Goal: Contribute content: Contribute content

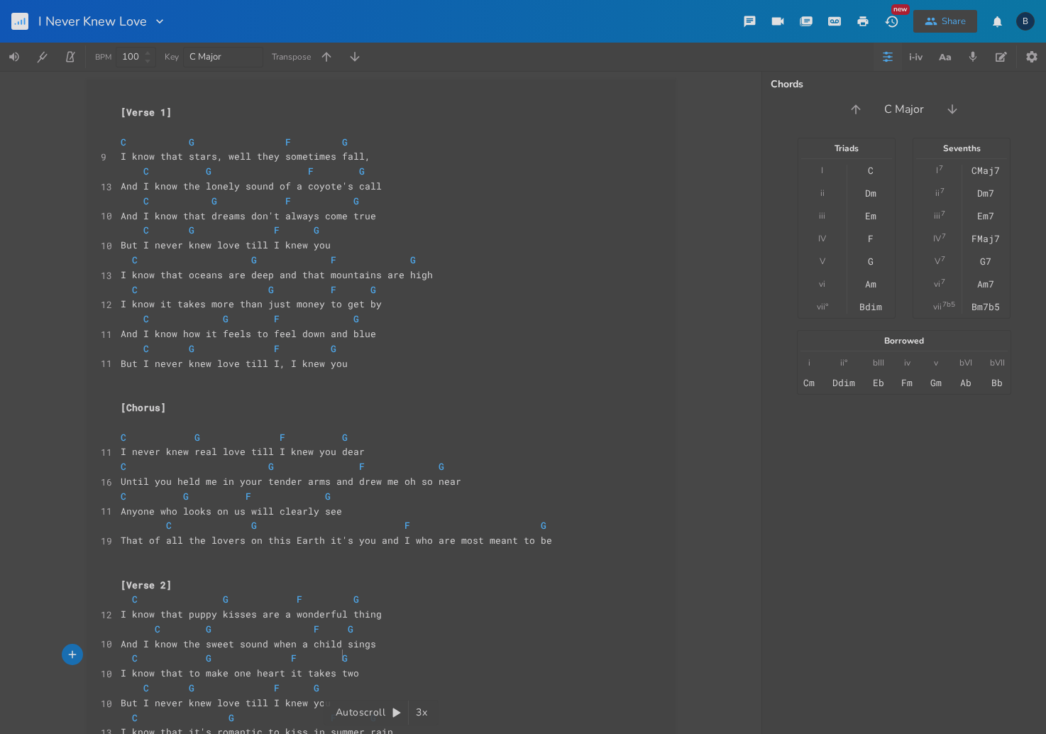
scroll to position [3, 0]
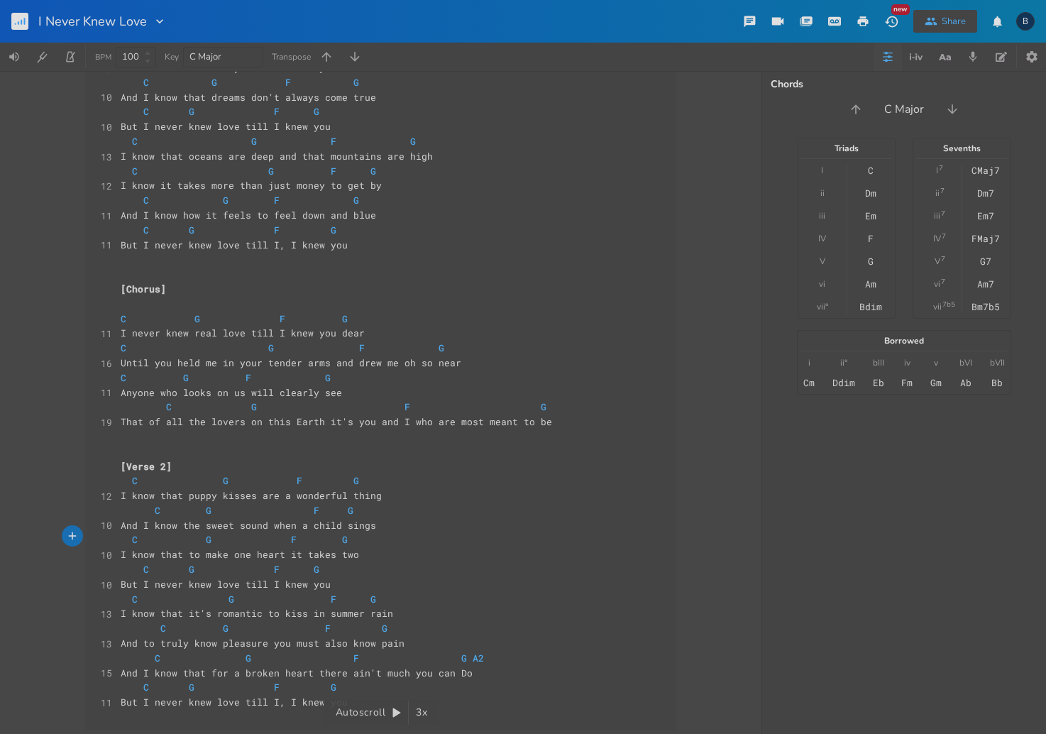
click at [475, 652] on pre "C G F G A2" at bounding box center [374, 658] width 513 height 15
click at [450, 667] on span "And I know that for a broken heart there ain't much you can Do" at bounding box center [297, 673] width 352 height 13
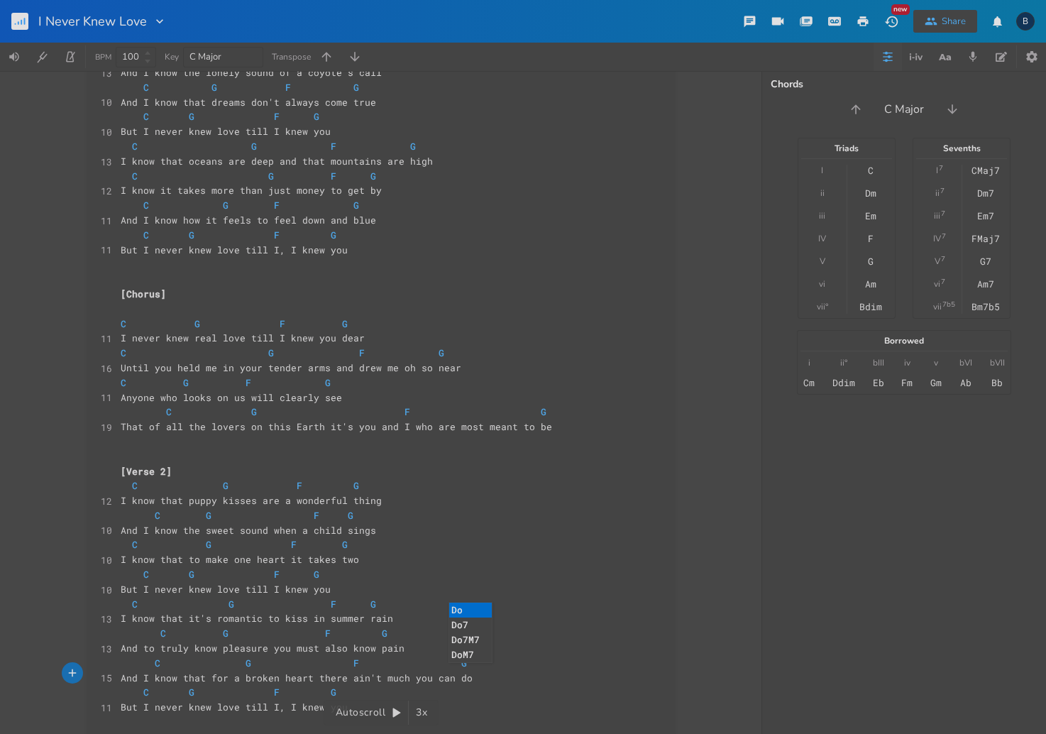
scroll to position [119, 0]
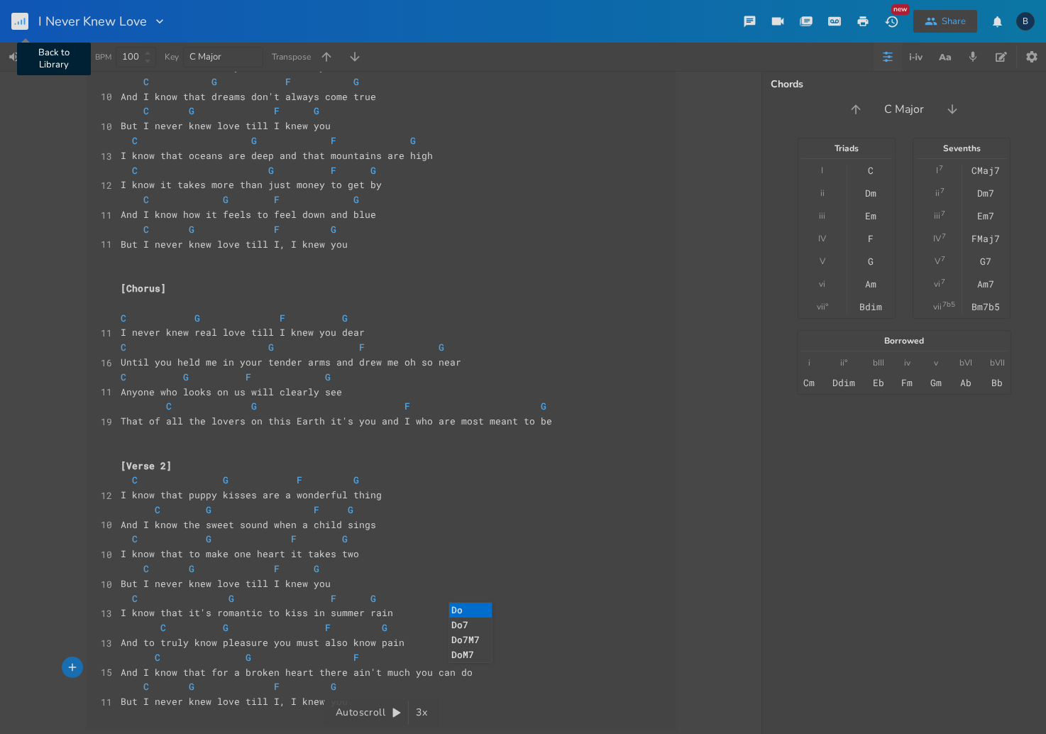
type textarea "d"
click at [20, 26] on rect "button" at bounding box center [19, 21] width 17 height 17
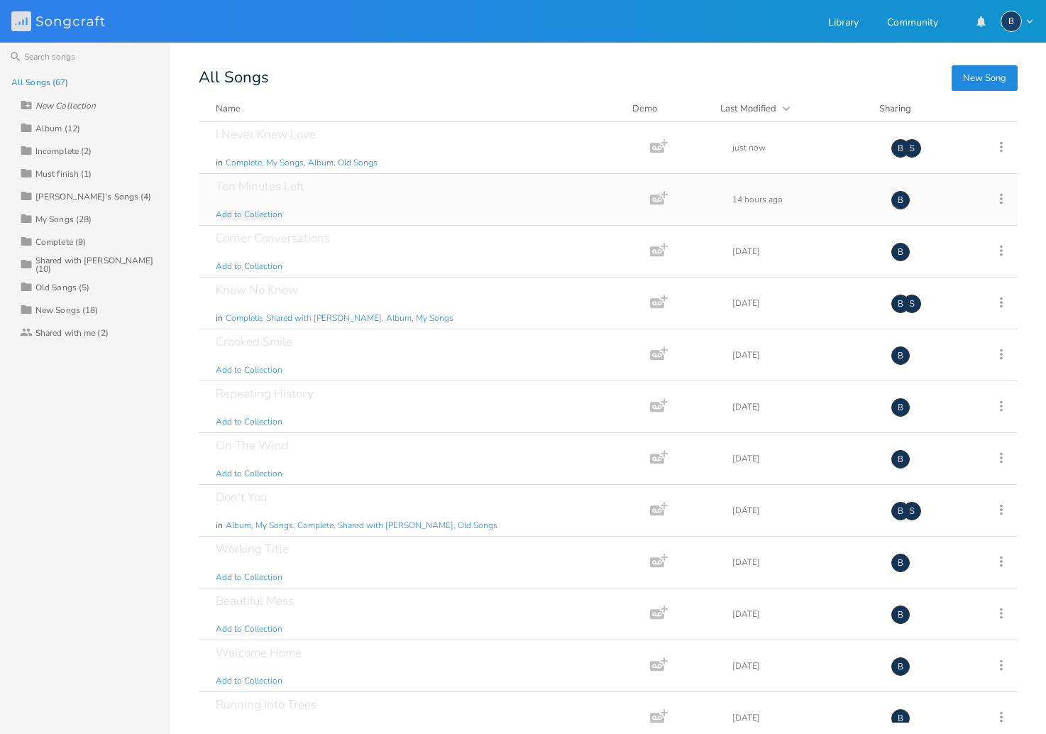
click at [300, 190] on div "Ten Minutes Left" at bounding box center [260, 186] width 89 height 12
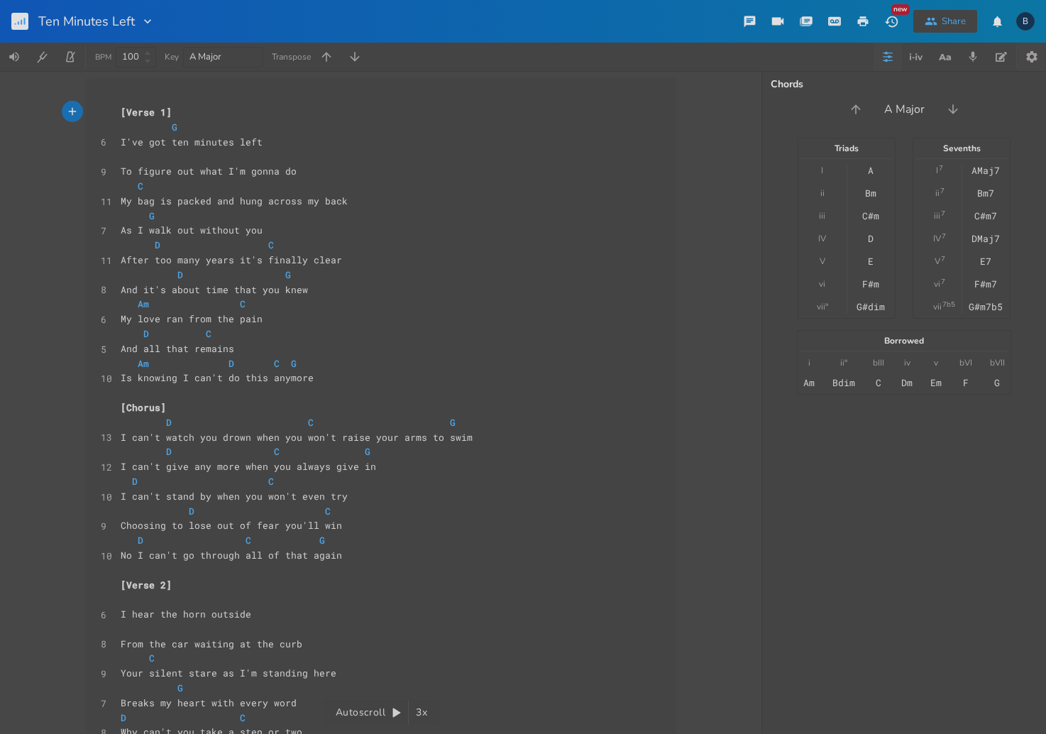
click at [1037, 54] on icon "button" at bounding box center [1032, 56] width 11 height 11
click at [196, 58] on input "A Major" at bounding box center [206, 56] width 33 height 13
drag, startPoint x: 195, startPoint y: 58, endPoint x: 185, endPoint y: 58, distance: 10.7
click at [185, 58] on div "A Major" at bounding box center [223, 57] width 80 height 21
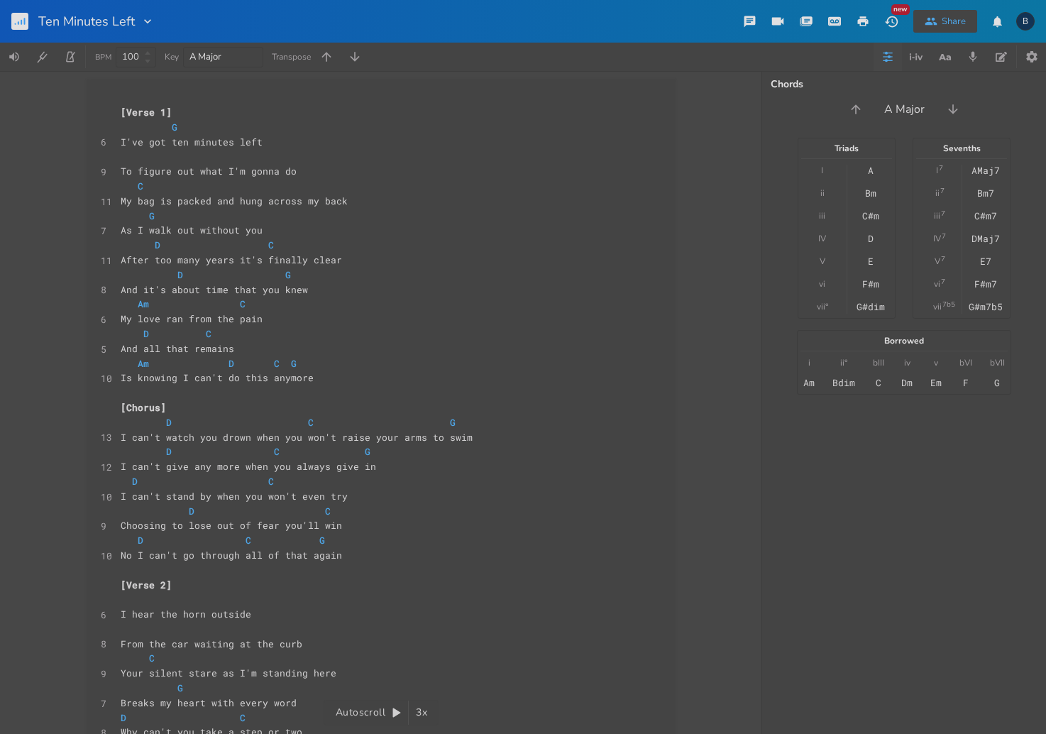
type input "G Major"
click at [383, 116] on pre "[Verse 1]" at bounding box center [374, 112] width 513 height 15
click at [1004, 58] on button "Song Information" at bounding box center [1002, 57] width 28 height 28
click at [943, 21] on div "Share" at bounding box center [954, 21] width 24 height 13
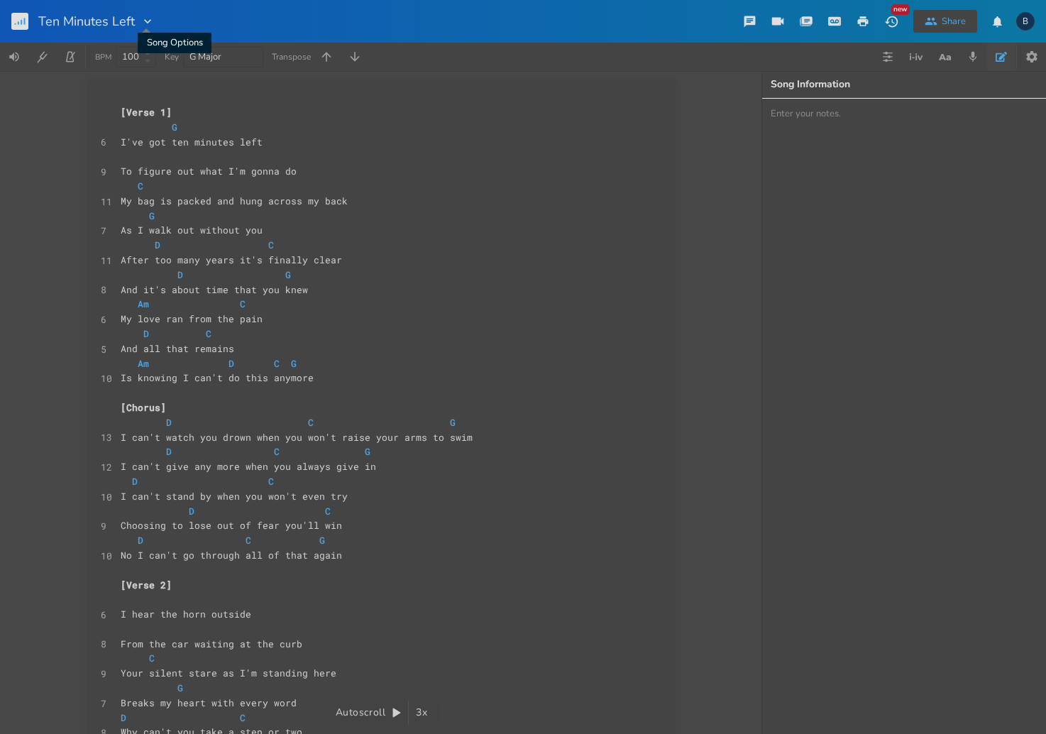
click at [148, 23] on icon "button" at bounding box center [148, 21] width 14 height 14
click at [697, 115] on div "xxxxxxxxxx [Verse 1] G 6 I've got ten minutes left ​ 9 To figure out what I'm g…" at bounding box center [381, 402] width 762 height 663
click at [860, 23] on icon "button" at bounding box center [863, 21] width 11 height 10
click at [885, 55] on icon "button" at bounding box center [887, 56] width 11 height 11
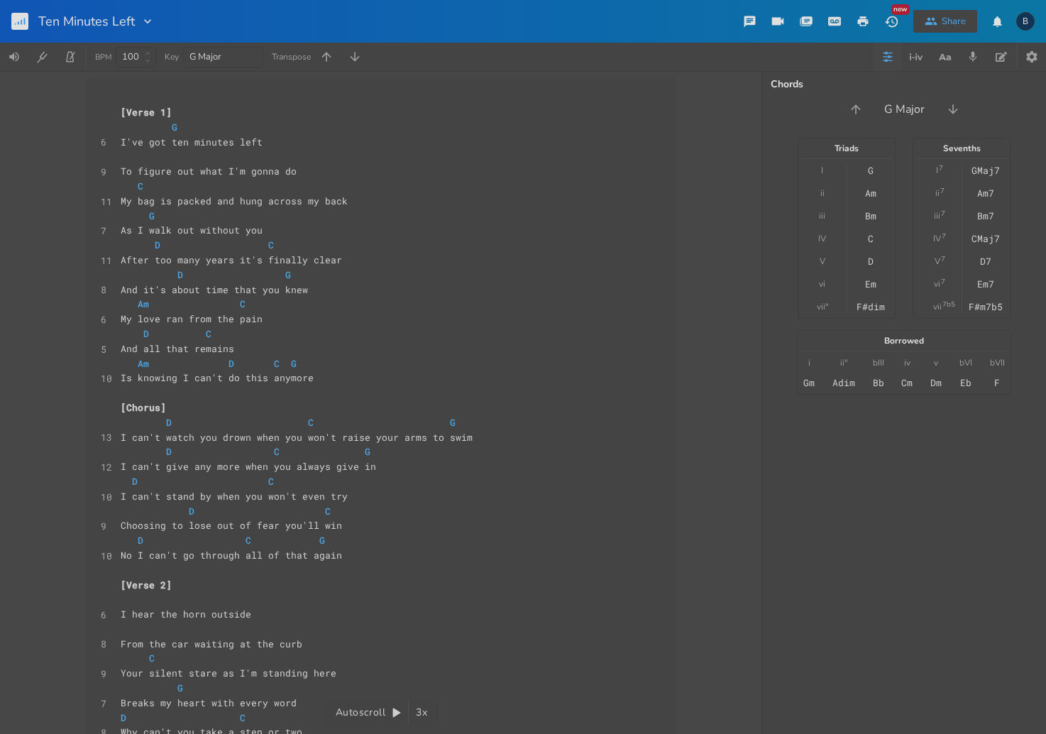
click at [885, 55] on icon "button" at bounding box center [887, 56] width 11 height 11
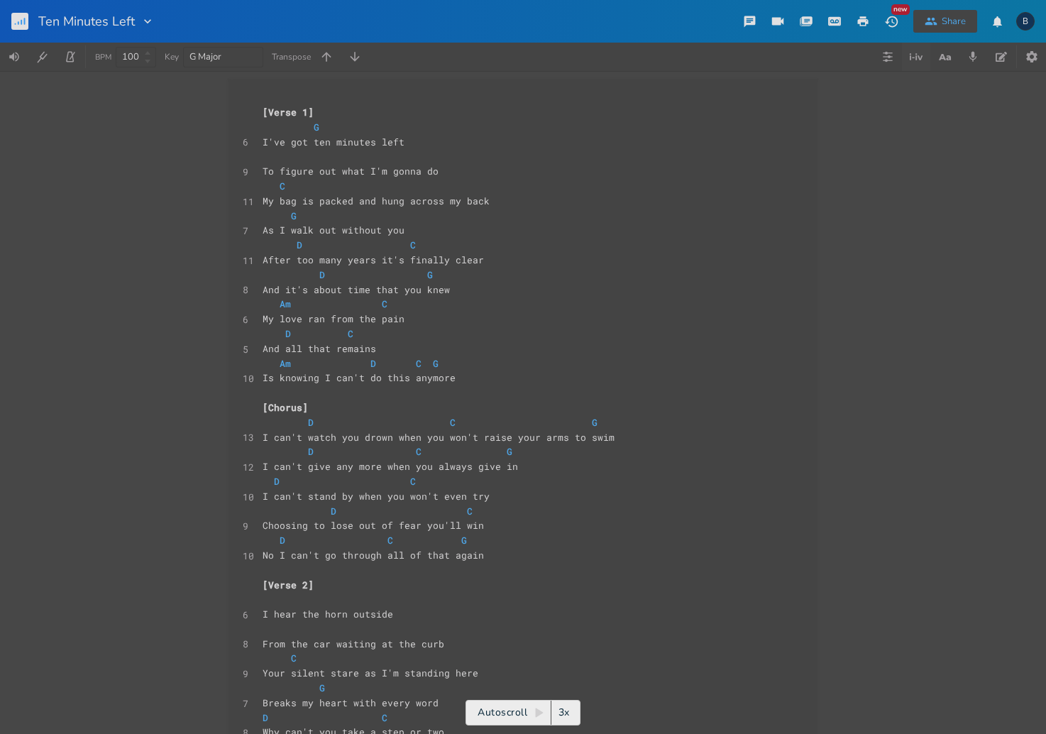
click at [909, 57] on icon "button" at bounding box center [916, 56] width 17 height 17
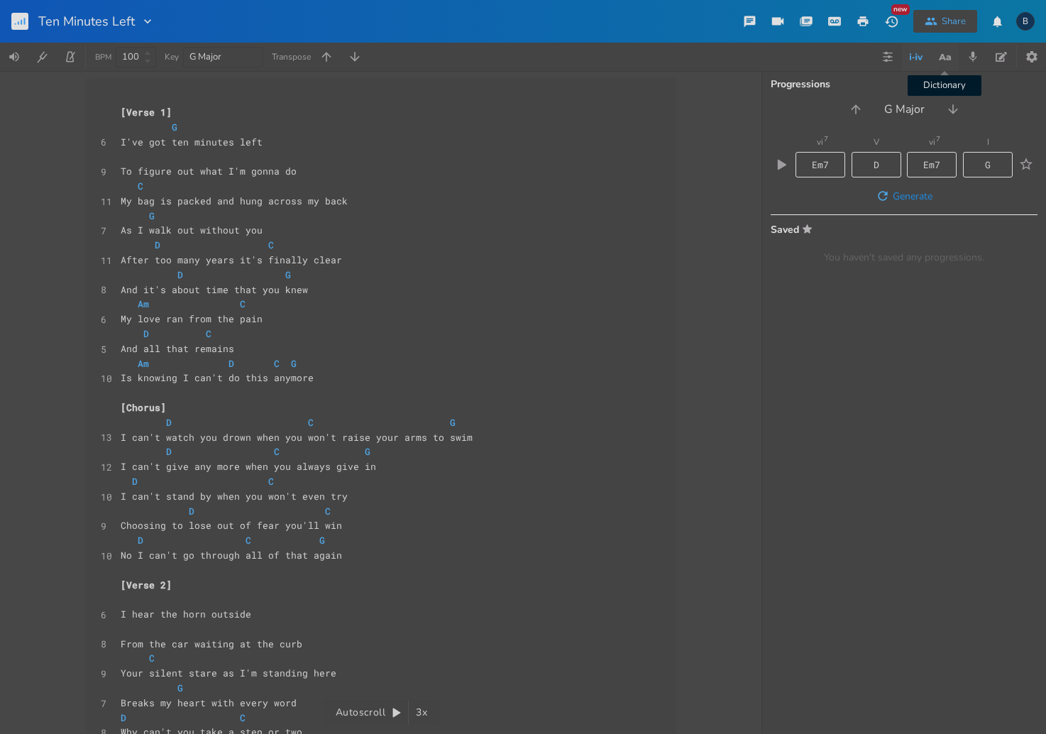
click at [940, 55] on icon "button" at bounding box center [945, 57] width 18 height 18
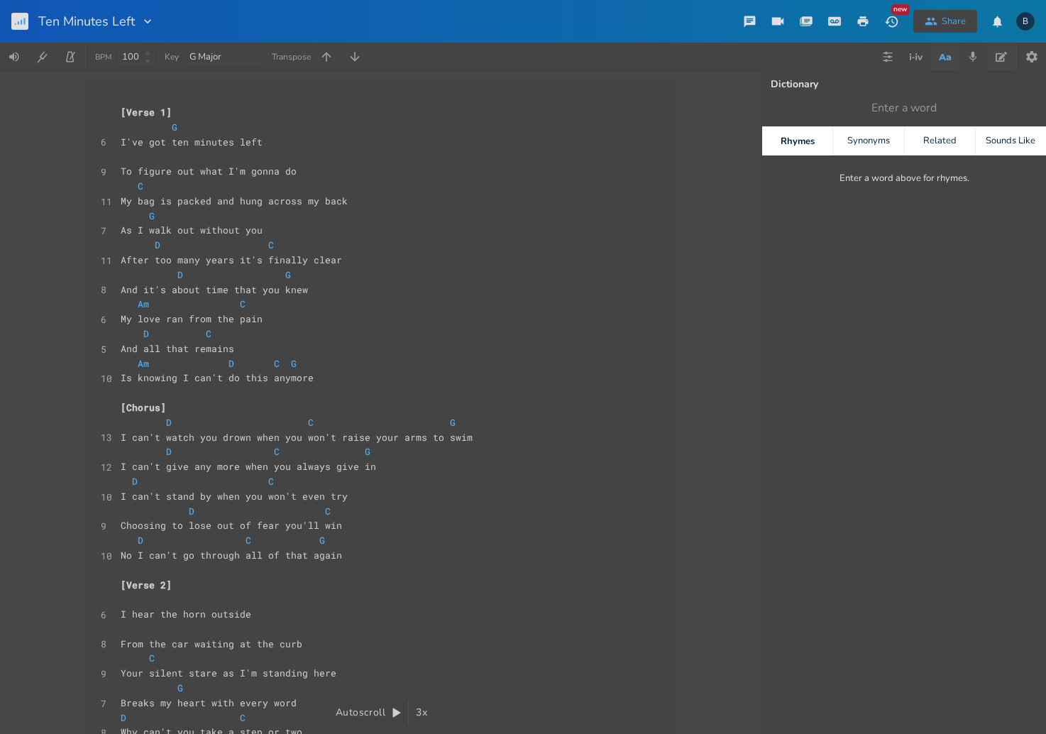
click at [1004, 59] on icon "button" at bounding box center [1001, 57] width 11 height 10
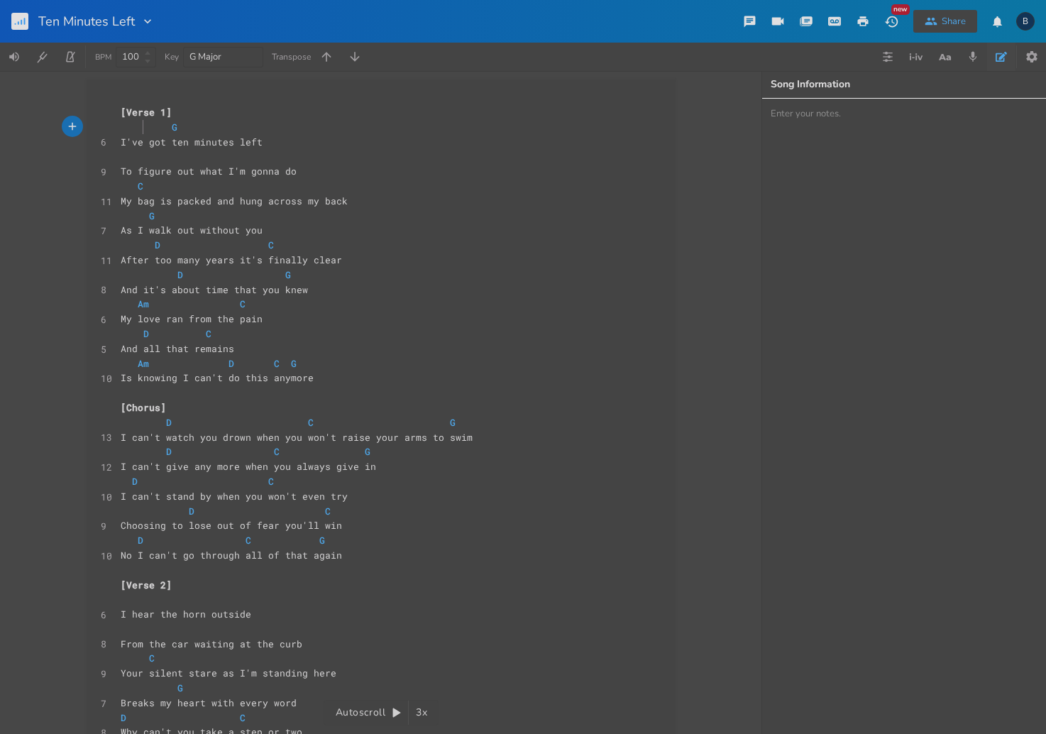
click at [133, 126] on span at bounding box center [132, 127] width 23 height 15
click at [122, 190] on span "C" at bounding box center [132, 186] width 23 height 13
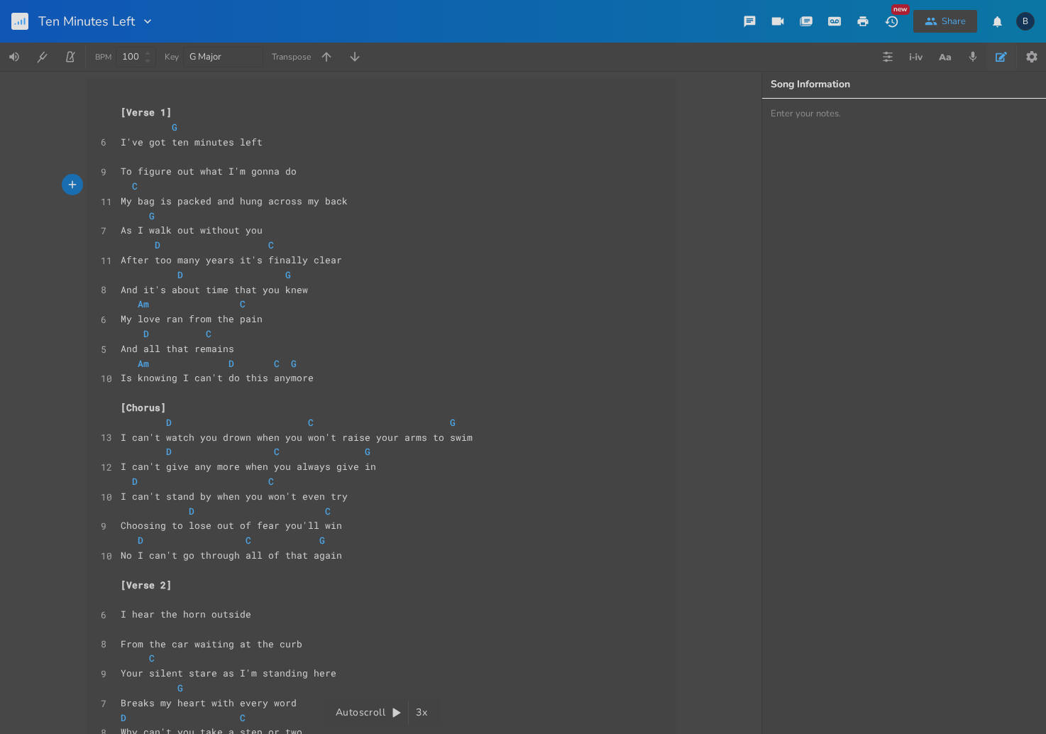
scroll to position [0, 6]
click at [126, 218] on span at bounding box center [132, 216] width 23 height 15
click at [166, 246] on span at bounding box center [177, 245] width 23 height 15
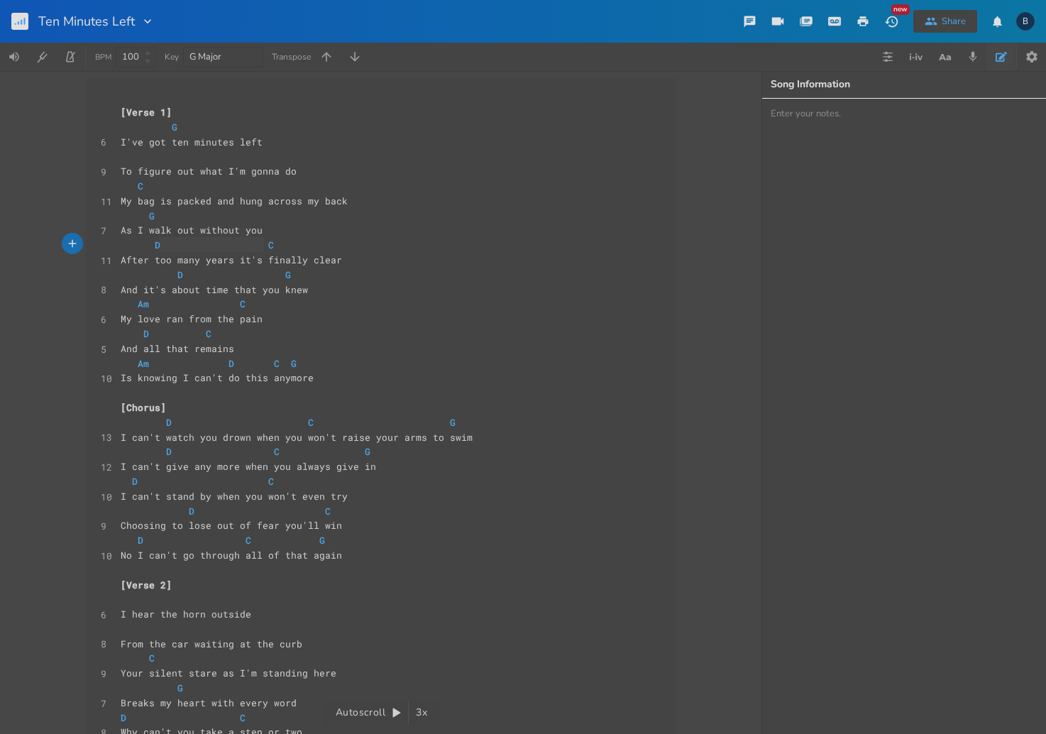
click at [166, 246] on span at bounding box center [177, 245] width 23 height 15
click at [121, 246] on span at bounding box center [132, 245] width 23 height 15
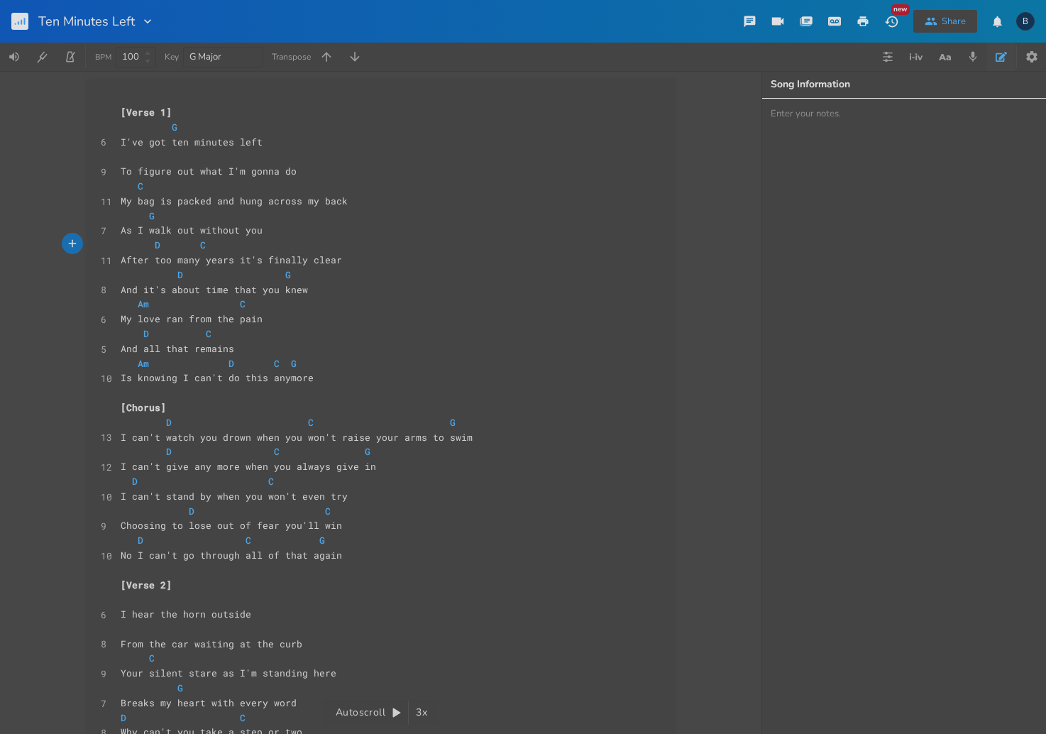
click at [168, 248] on span "D C" at bounding box center [163, 245] width 85 height 13
click at [122, 274] on span at bounding box center [132, 275] width 23 height 15
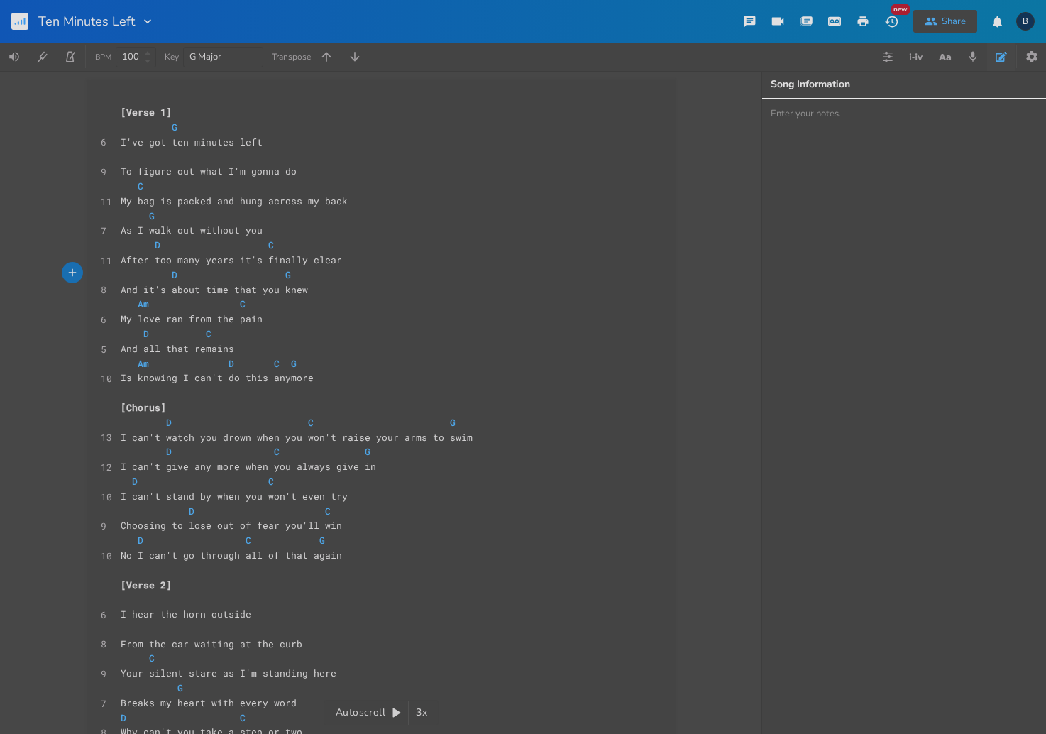
click at [189, 273] on span at bounding box center [200, 275] width 23 height 15
click at [121, 302] on span "Am C" at bounding box center [186, 303] width 131 height 13
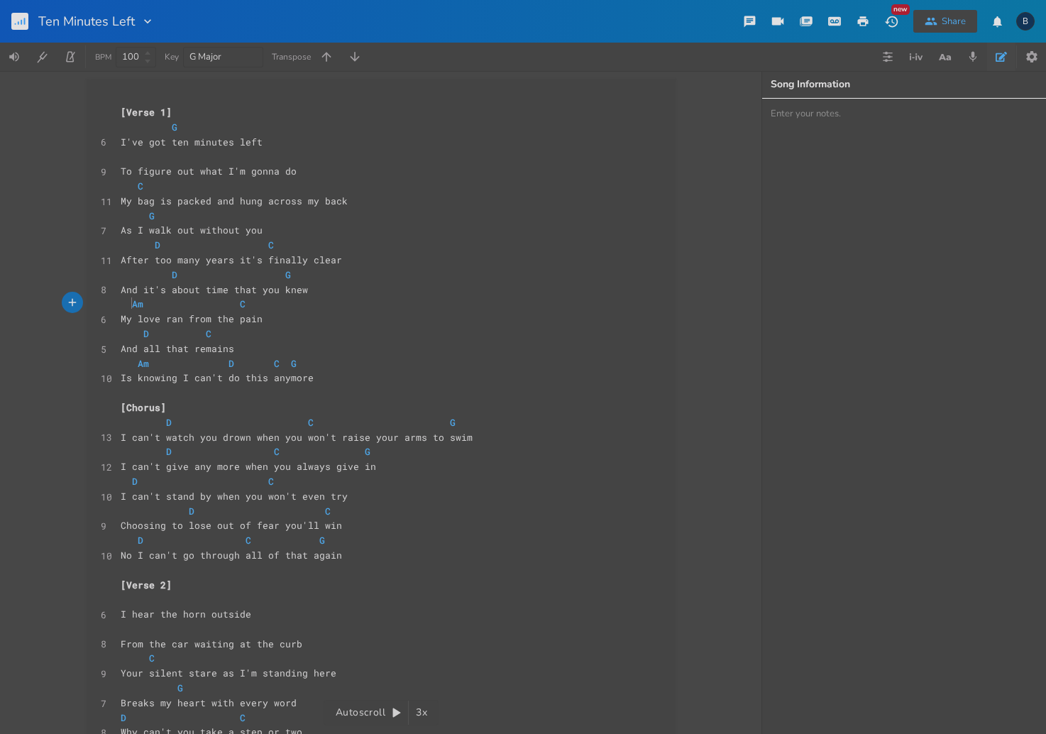
scroll to position [0, 6]
click at [173, 305] on span at bounding box center [177, 304] width 23 height 15
click at [121, 332] on span at bounding box center [132, 334] width 23 height 15
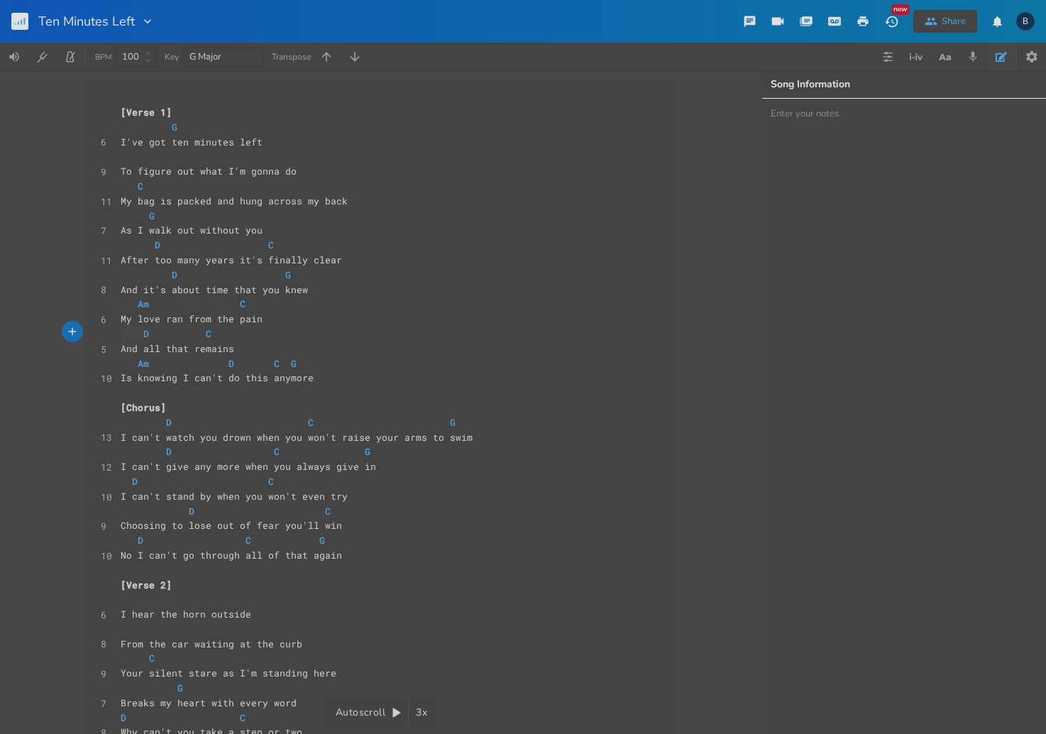
click at [121, 332] on span at bounding box center [132, 334] width 23 height 15
click at [158, 335] on span at bounding box center [157, 334] width 17 height 15
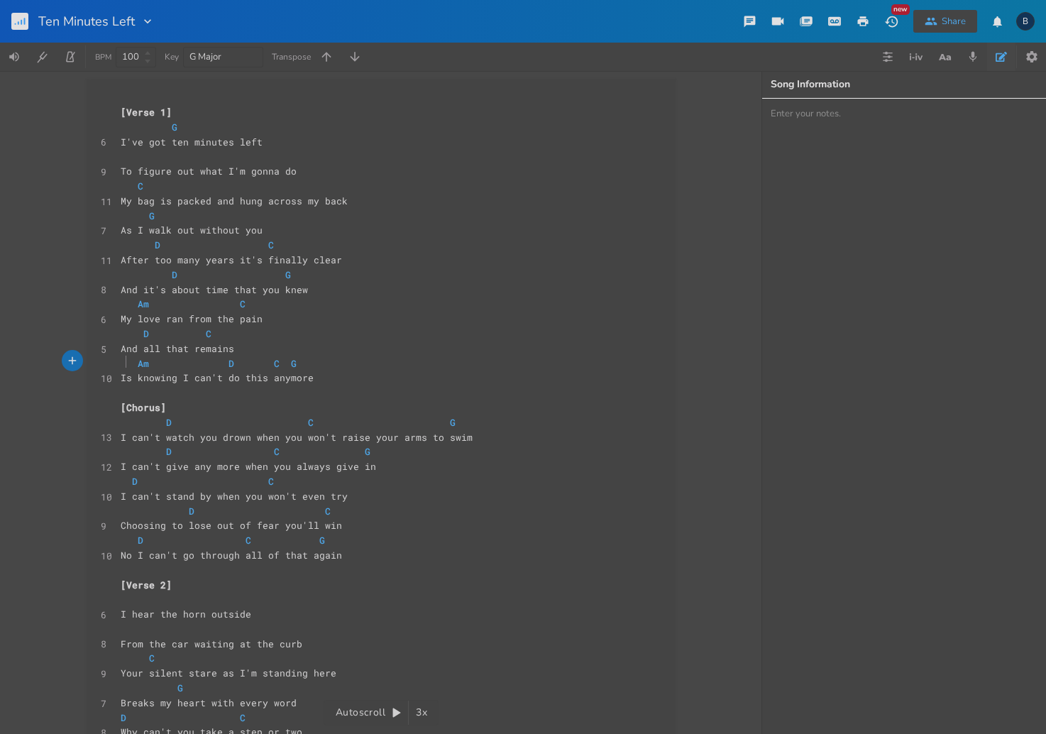
click at [124, 361] on span "Am D C G" at bounding box center [212, 363] width 182 height 13
click at [168, 362] on span at bounding box center [177, 363] width 23 height 15
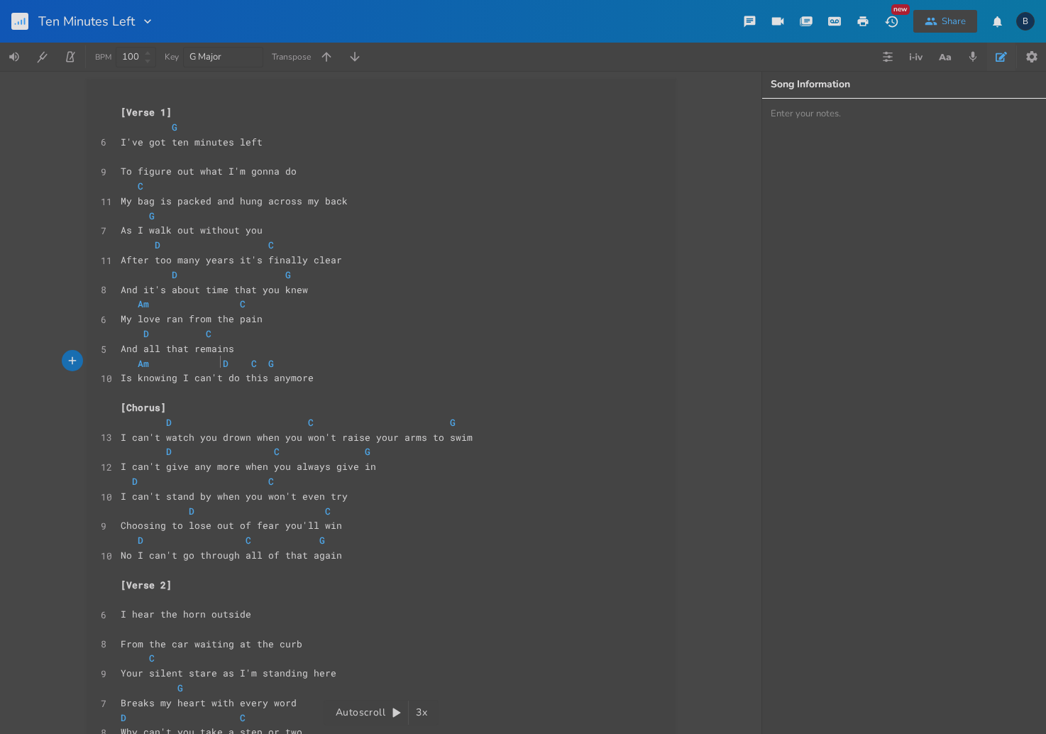
scroll to position [0, 28]
click at [244, 361] on span at bounding box center [245, 363] width 23 height 15
click at [279, 363] on span "Am D C G" at bounding box center [212, 363] width 182 height 13
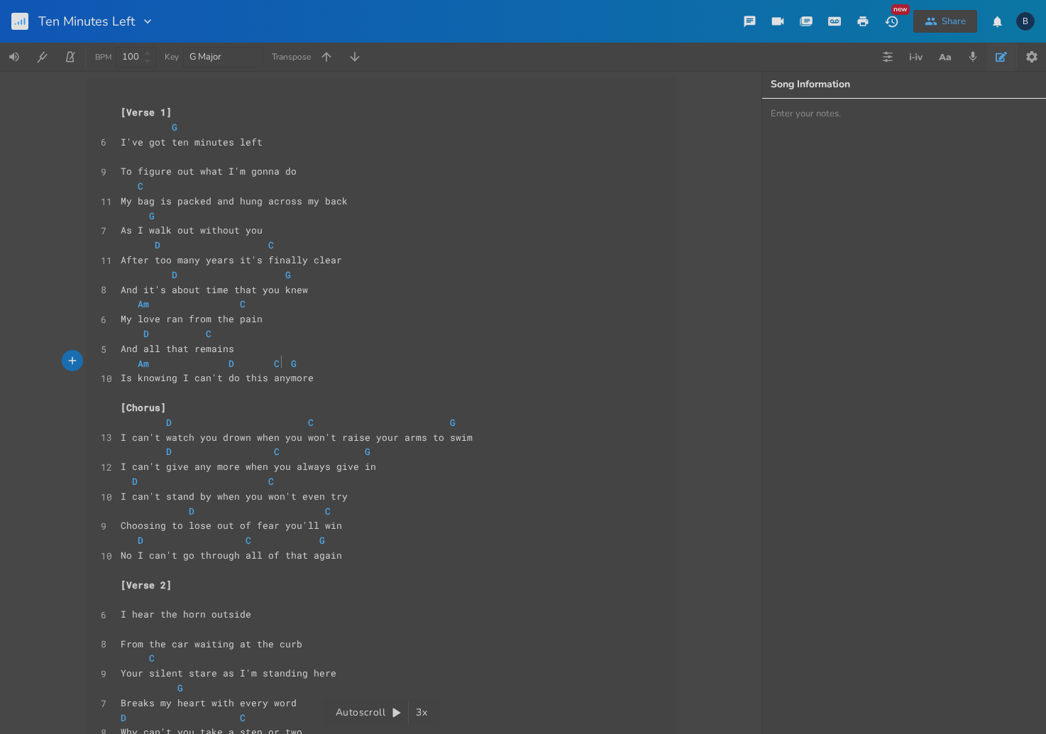
click at [278, 363] on span "Am D C G" at bounding box center [212, 363] width 182 height 13
click at [133, 424] on span at bounding box center [132, 422] width 23 height 15
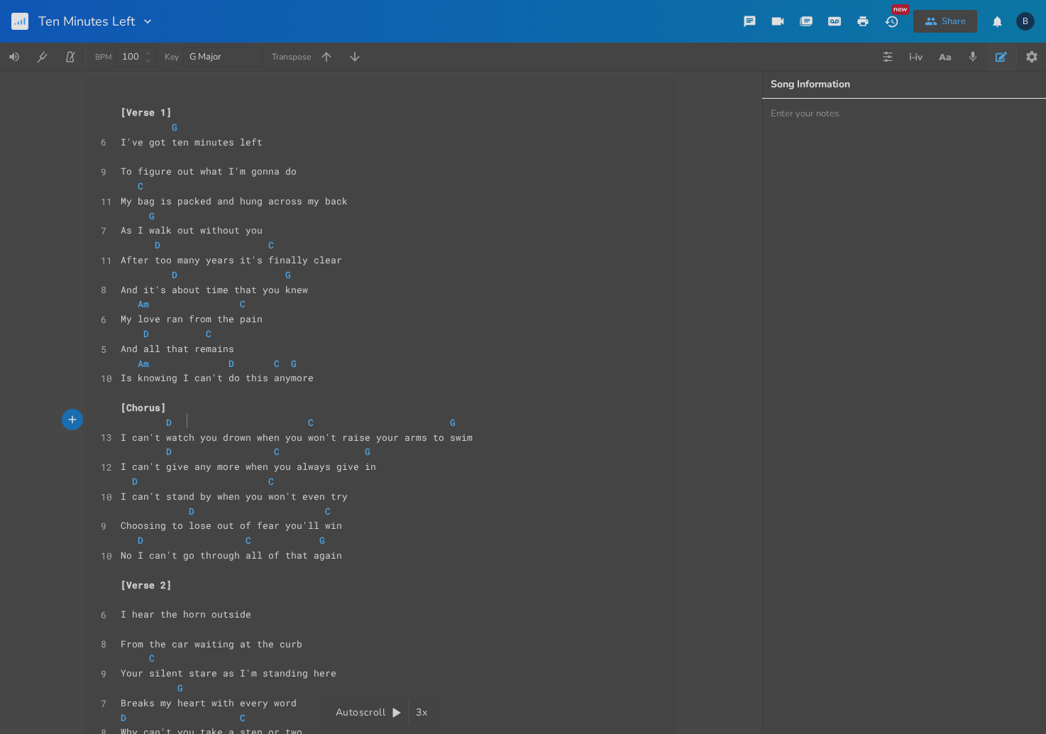
click at [176, 422] on span at bounding box center [180, 422] width 17 height 15
click at [348, 422] on span at bounding box center [359, 422] width 23 height 15
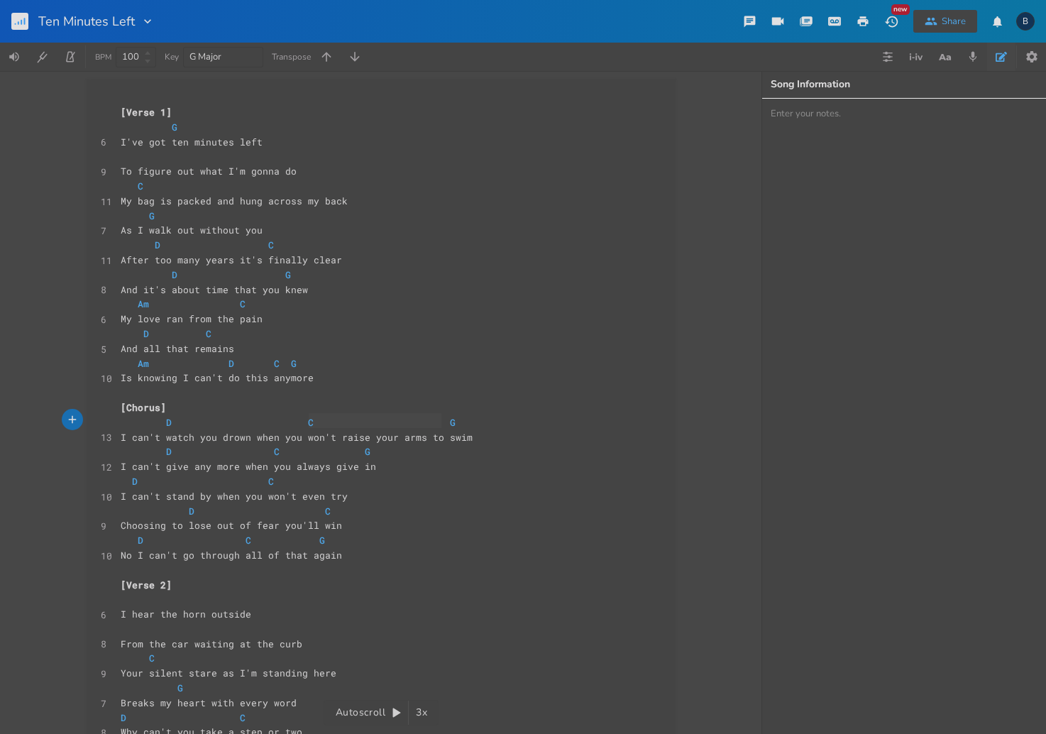
type textarea "D C G"
click at [348, 422] on span at bounding box center [359, 422] width 23 height 15
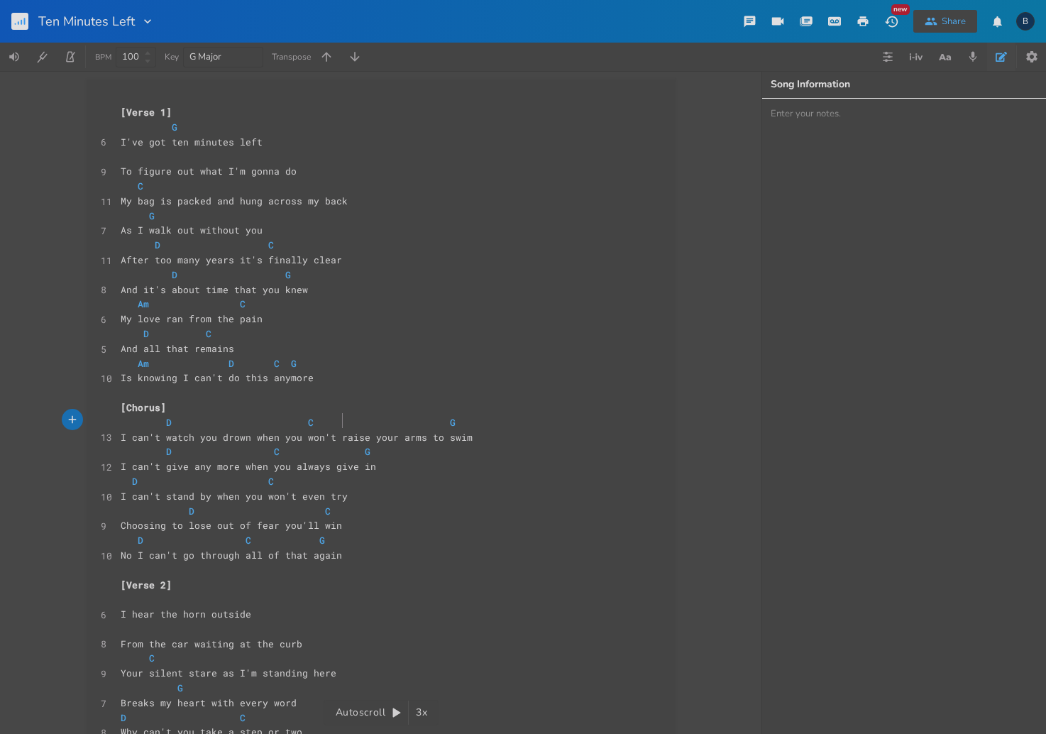
click at [348, 422] on span at bounding box center [359, 422] width 23 height 15
click at [126, 452] on span at bounding box center [132, 451] width 23 height 15
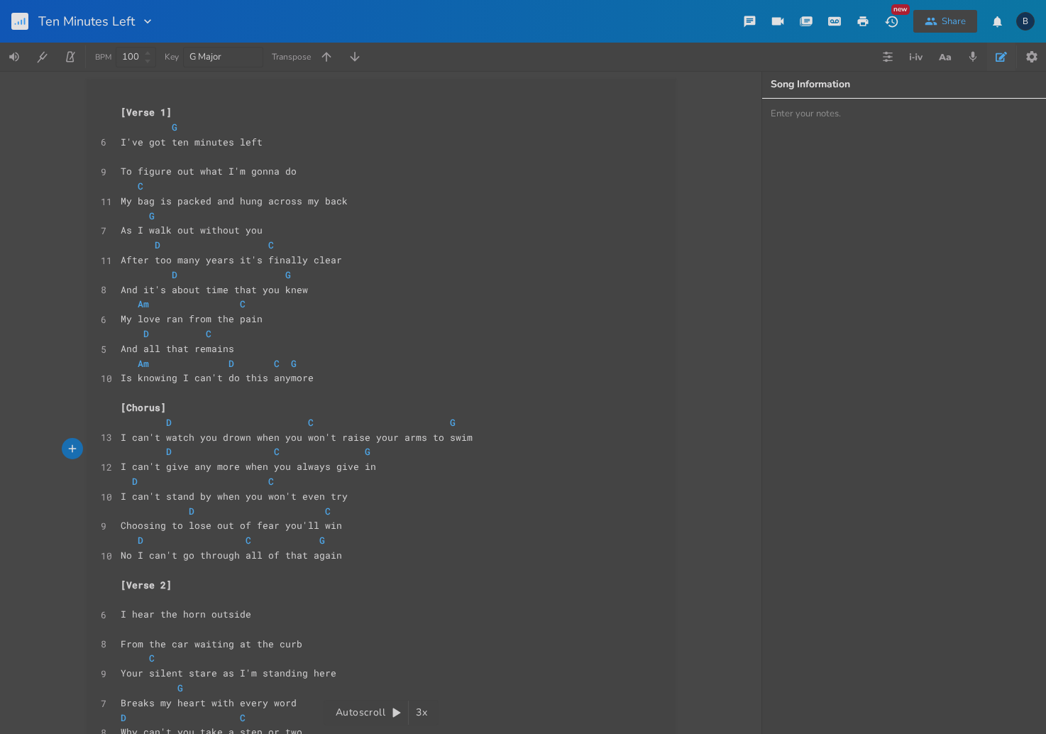
click at [197, 451] on span at bounding box center [200, 451] width 23 height 15
click at [291, 454] on span at bounding box center [291, 451] width 23 height 15
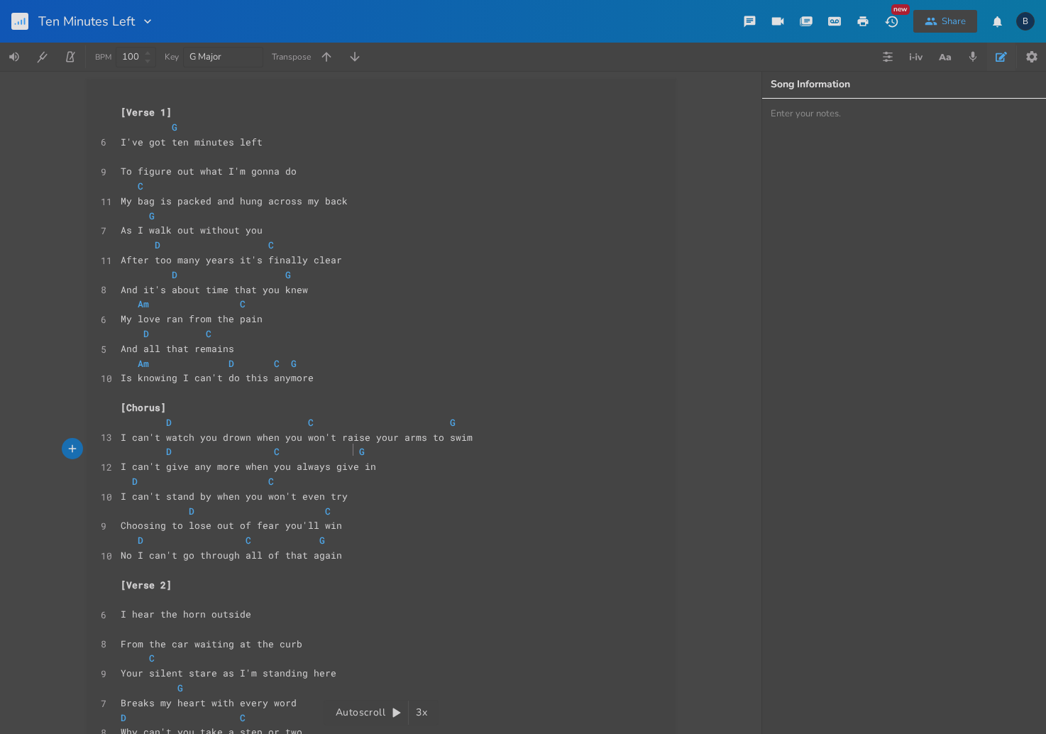
scroll to position [0, 30]
click at [121, 479] on span "D C" at bounding box center [197, 481] width 153 height 13
click at [166, 481] on span at bounding box center [177, 481] width 23 height 15
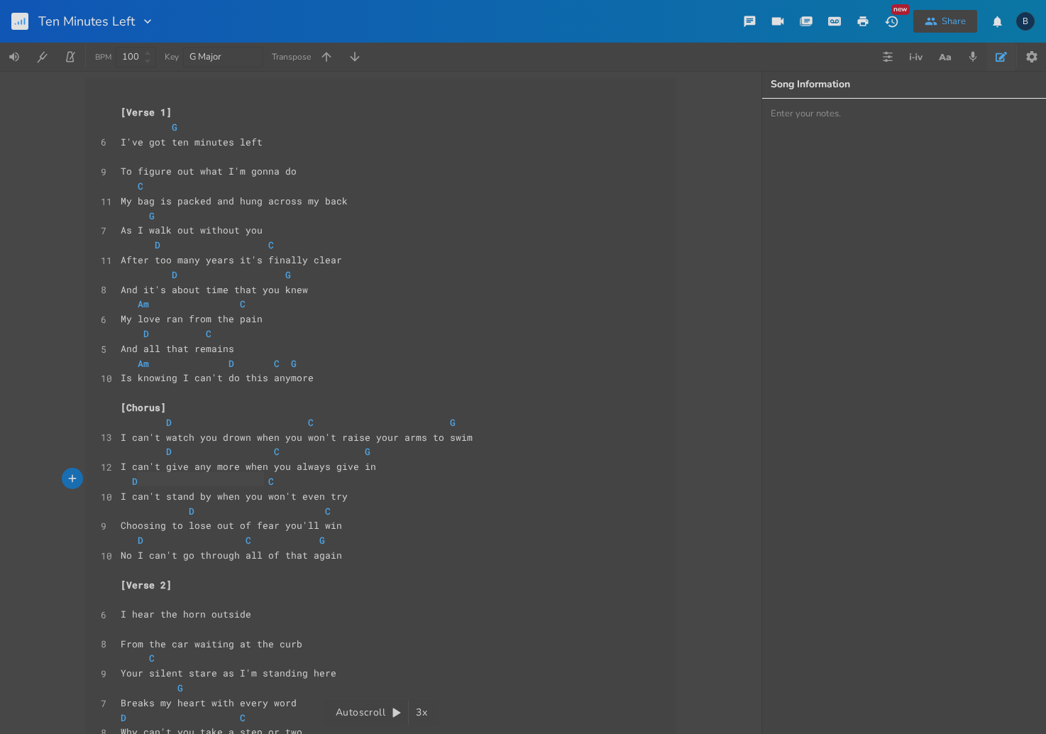
click at [166, 481] on span at bounding box center [177, 481] width 23 height 15
click at [132, 510] on span at bounding box center [132, 511] width 23 height 15
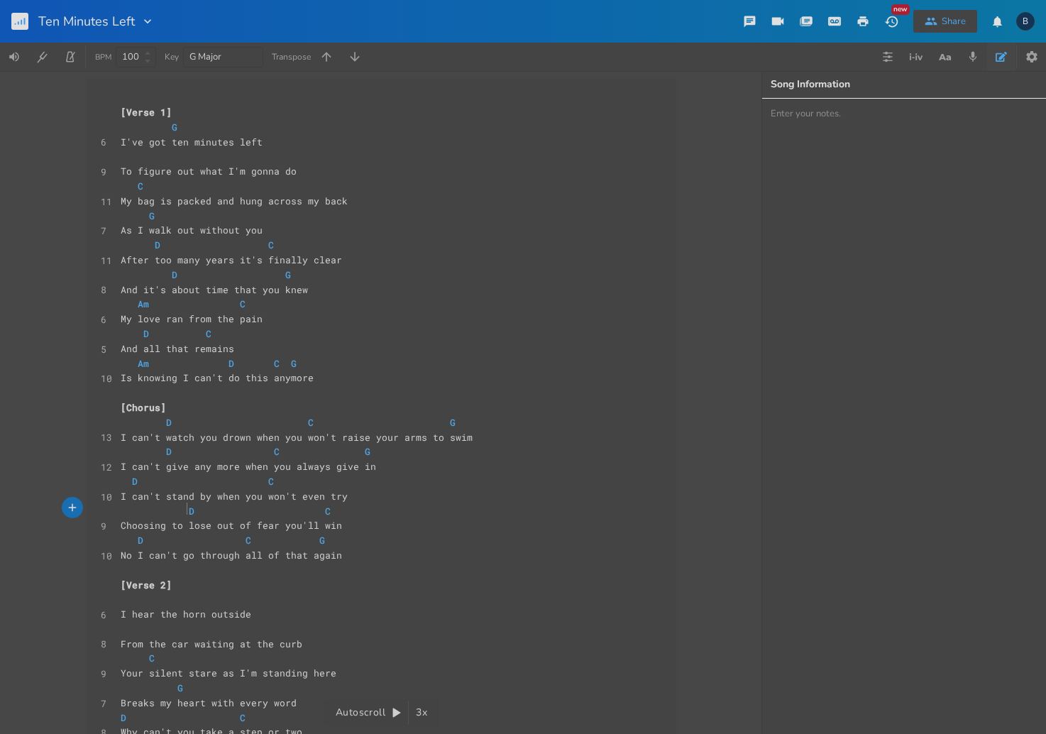
click at [212, 513] on span at bounding box center [223, 511] width 23 height 15
click at [121, 540] on span "D C G" at bounding box center [246, 540] width 250 height 13
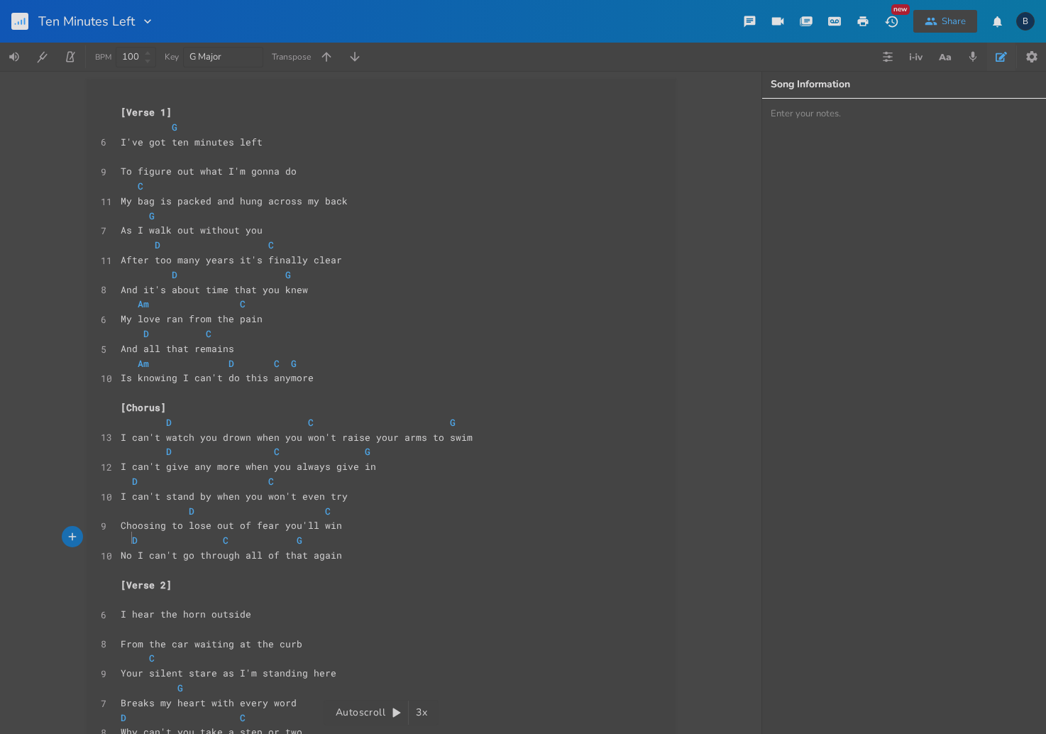
scroll to position [0, 6]
click at [151, 539] on span at bounding box center [154, 540] width 23 height 15
click at [280, 542] on span at bounding box center [291, 540] width 23 height 15
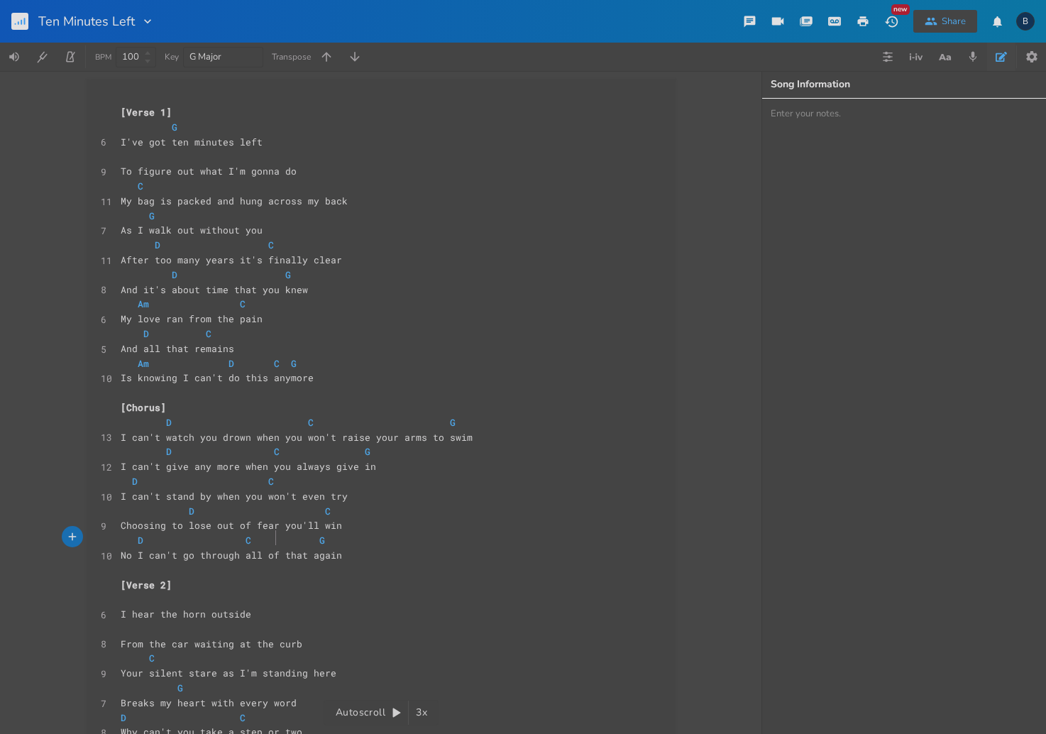
click at [280, 542] on span at bounding box center [291, 540] width 23 height 15
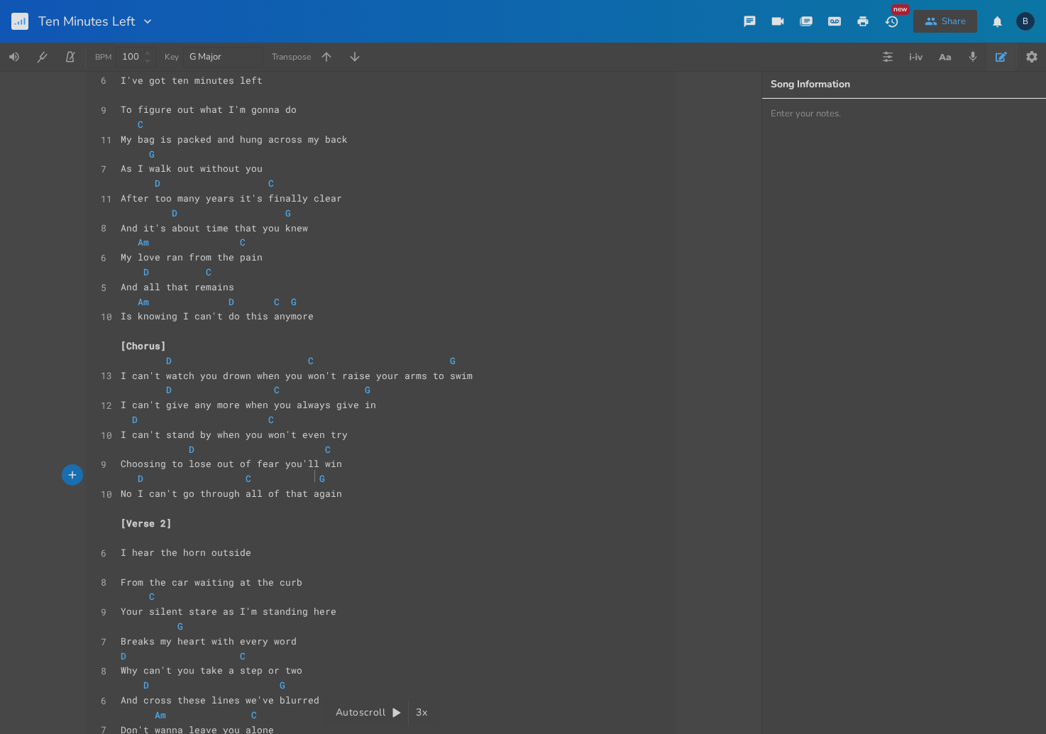
scroll to position [68, 0]
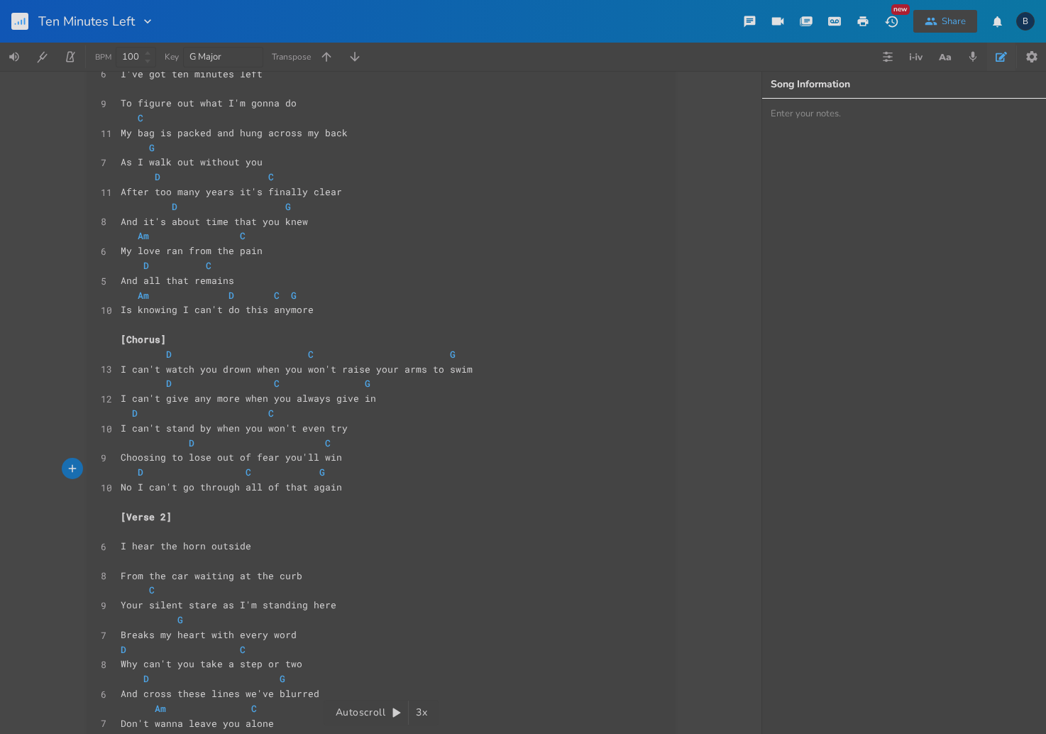
click at [122, 590] on span "C" at bounding box center [138, 590] width 34 height 13
click at [130, 623] on pre "G" at bounding box center [374, 620] width 513 height 15
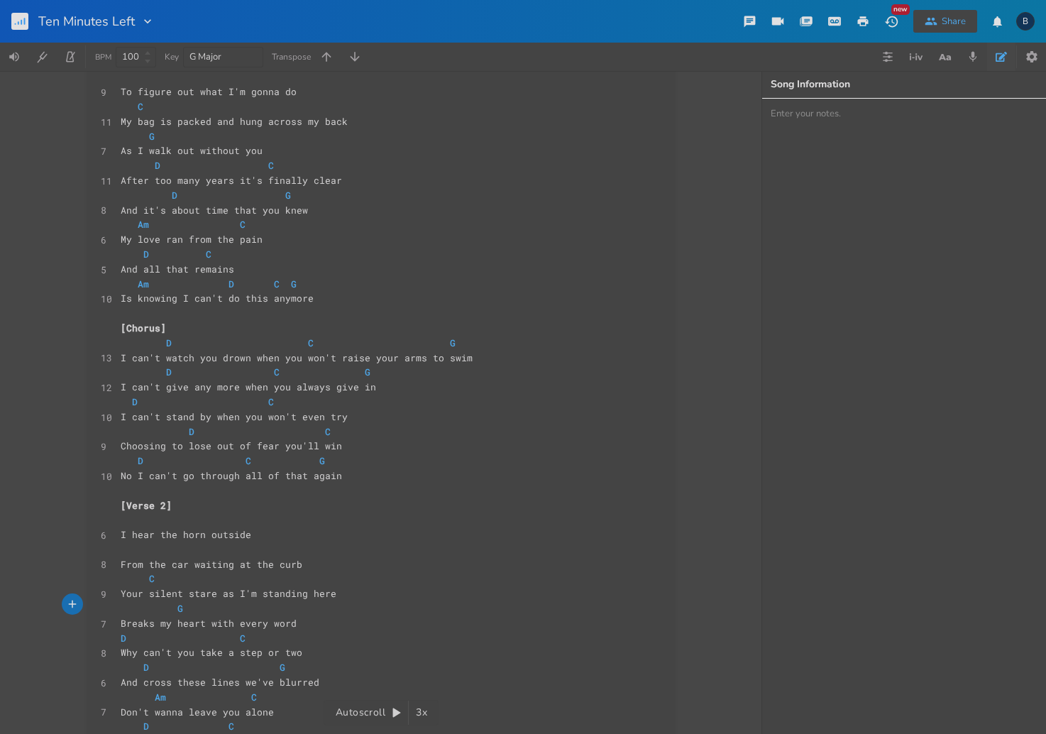
scroll to position [86, 0]
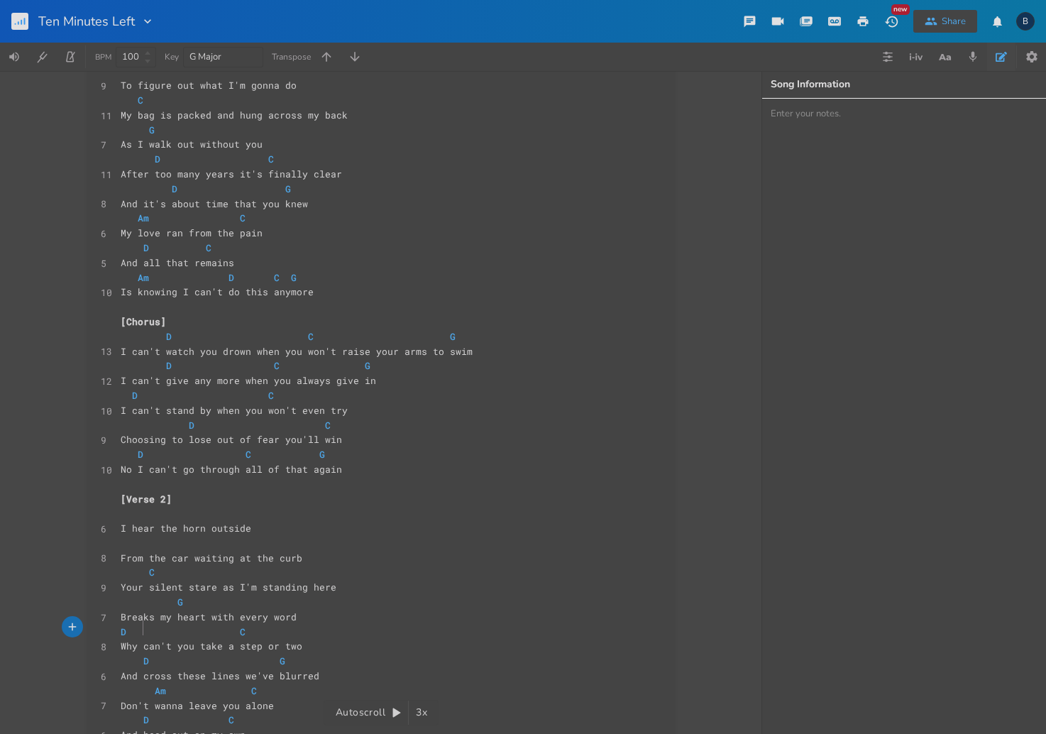
click at [143, 630] on span at bounding box center [154, 632] width 23 height 15
click at [124, 655] on span at bounding box center [132, 661] width 23 height 15
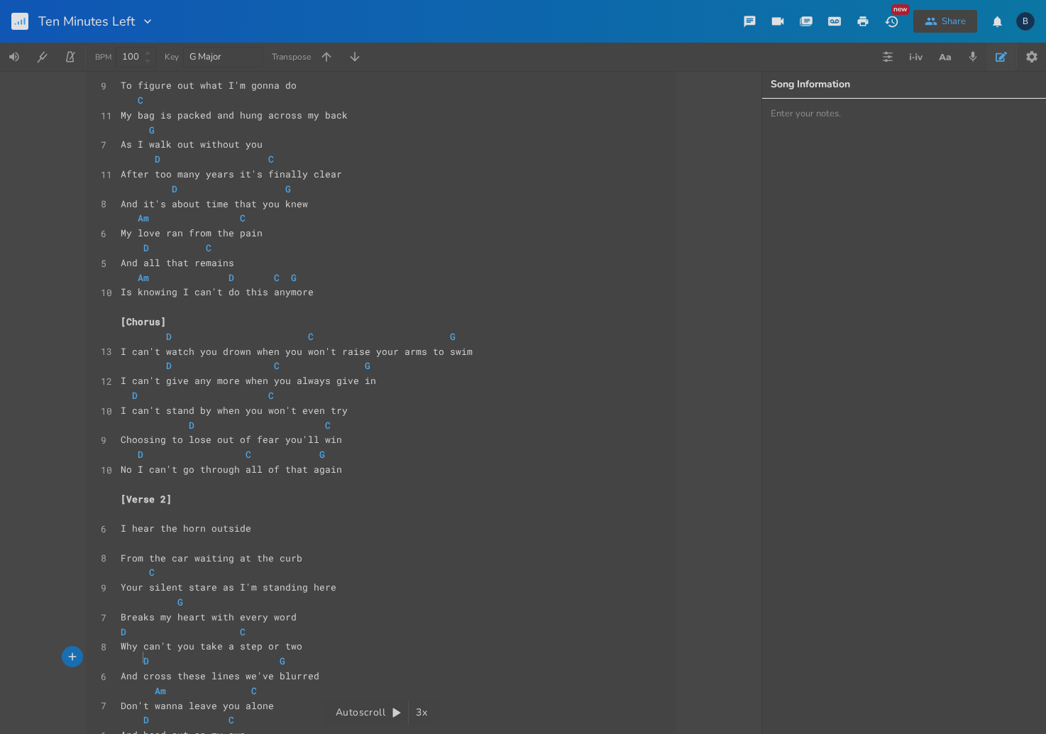
scroll to position [0, 8]
click at [173, 659] on span at bounding box center [177, 661] width 23 height 15
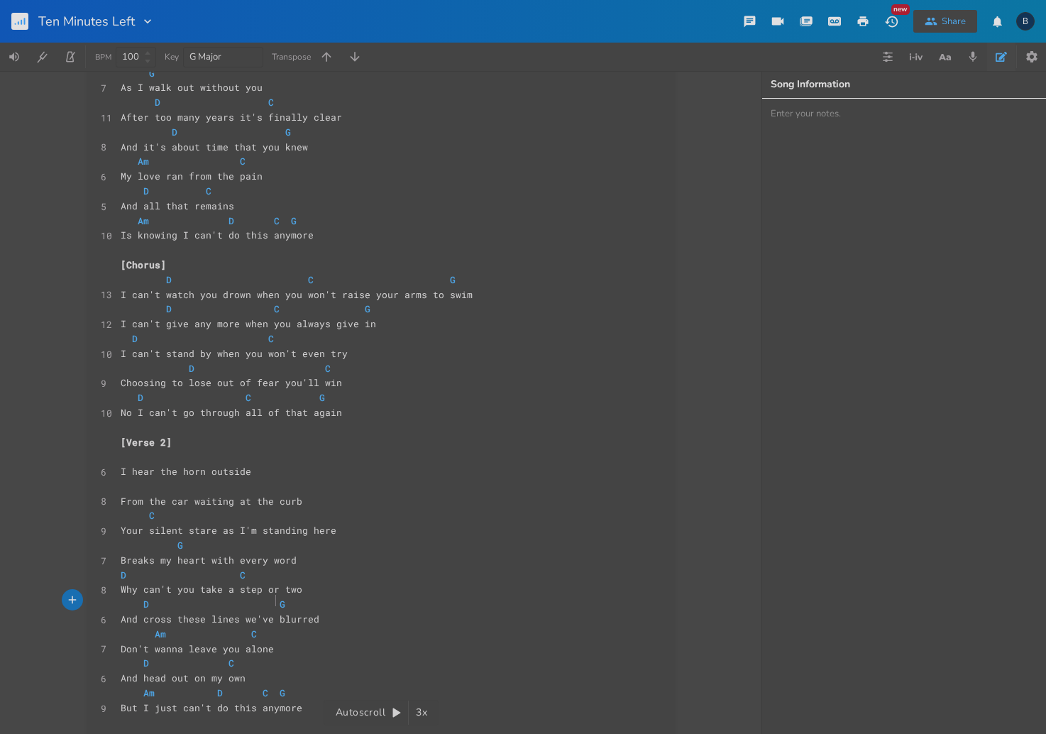
scroll to position [163, 0]
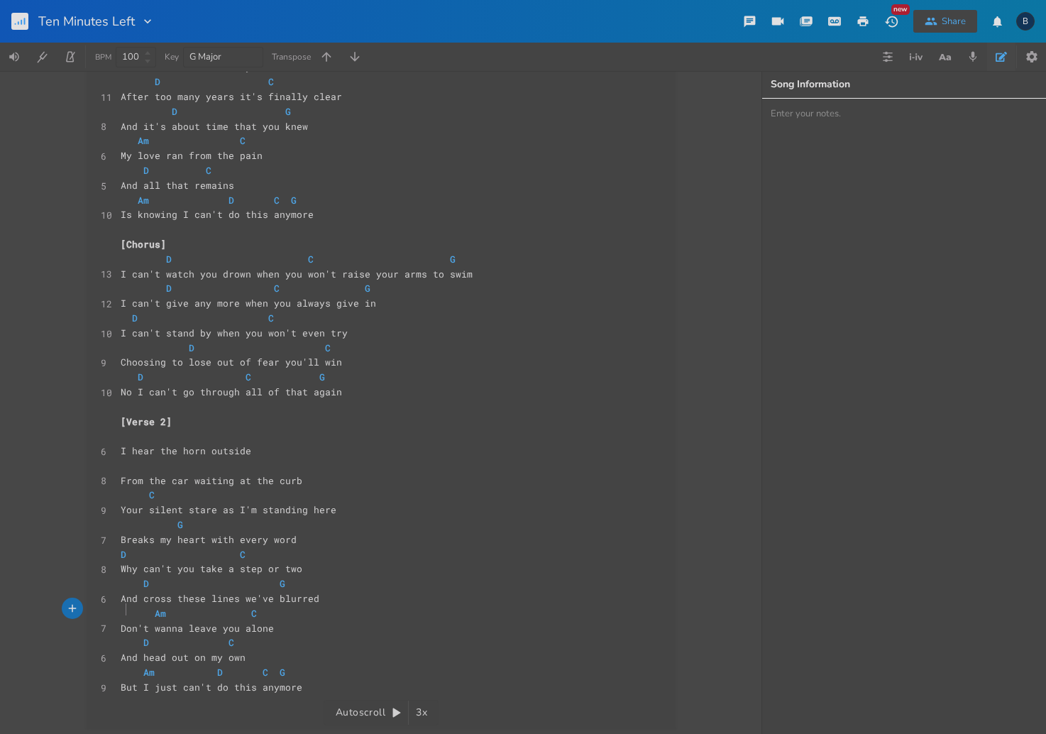
click at [124, 615] on span "Am C" at bounding box center [192, 613] width 142 height 13
click at [189, 613] on span at bounding box center [200, 614] width 23 height 15
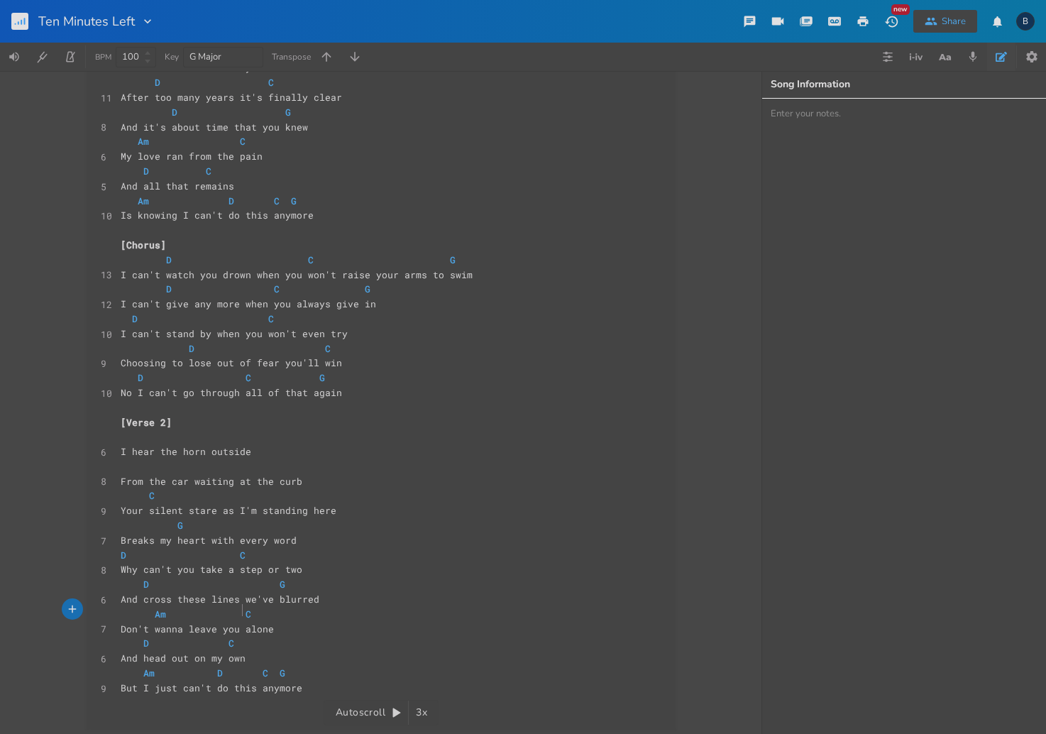
scroll to position [0, 30]
click at [129, 640] on span at bounding box center [132, 643] width 23 height 15
click at [183, 640] on span "D C" at bounding box center [178, 643] width 114 height 13
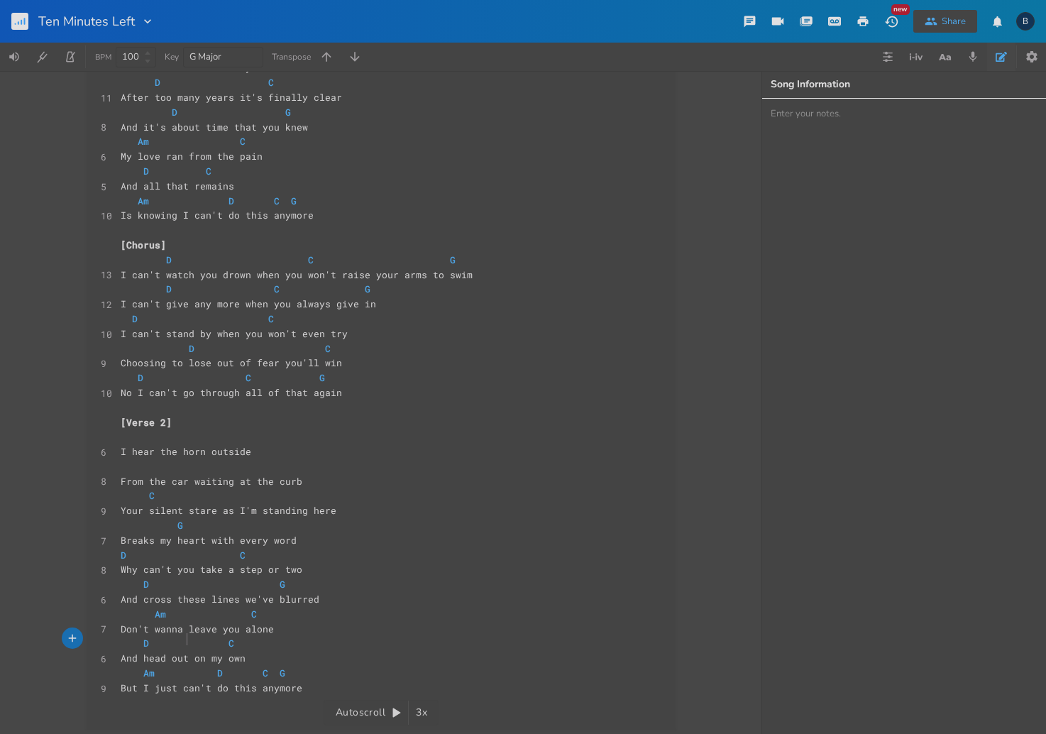
click at [183, 640] on span "D C" at bounding box center [178, 643] width 114 height 13
click at [121, 672] on span "Am D C G" at bounding box center [206, 673] width 170 height 13
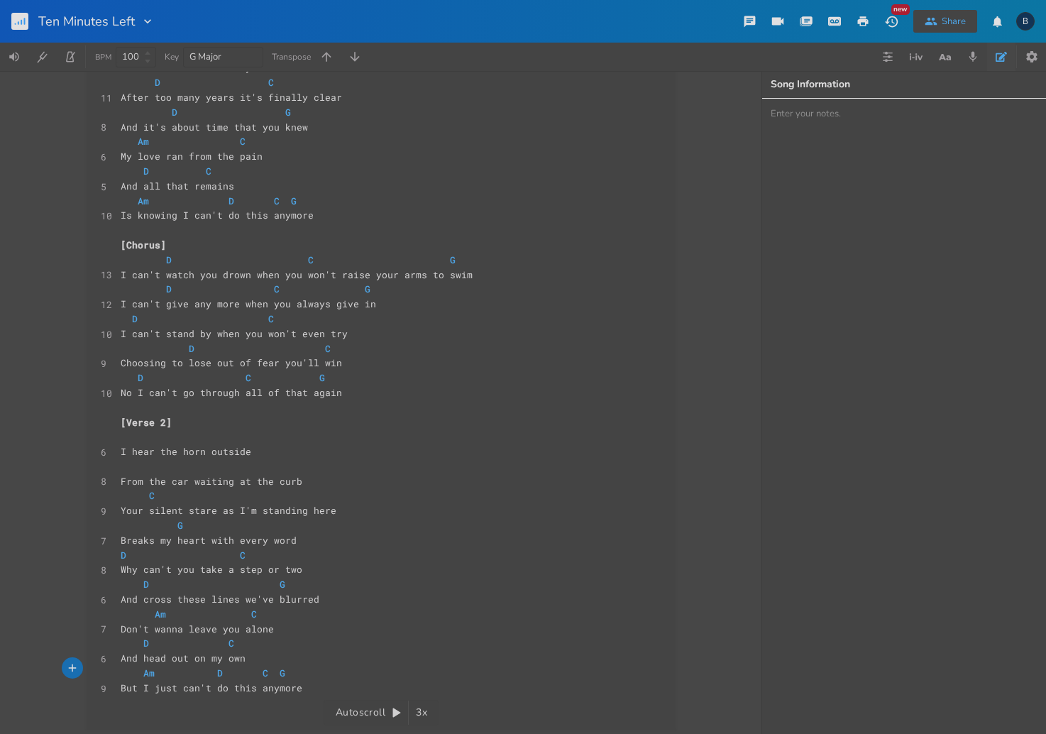
click at [171, 673] on span at bounding box center [177, 673] width 23 height 15
click at [170, 673] on span at bounding box center [177, 673] width 23 height 15
click at [234, 670] on span at bounding box center [245, 673] width 23 height 15
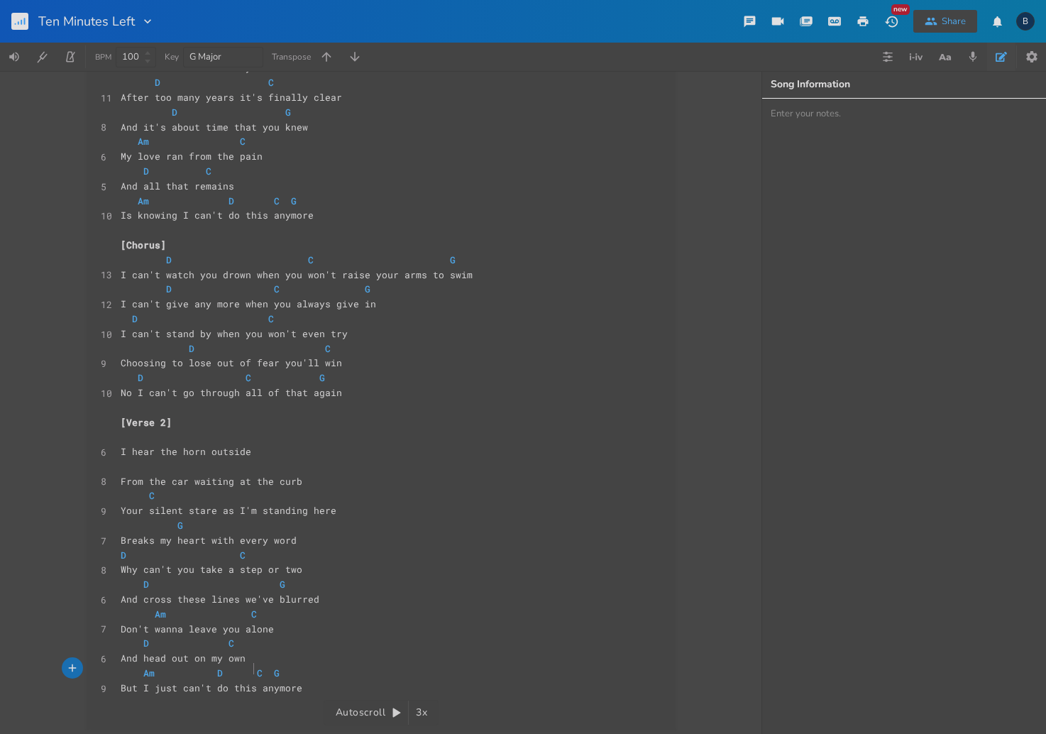
scroll to position [0, 14]
click at [264, 669] on span "Am D C G" at bounding box center [206, 673] width 170 height 13
type textarea "[Chorus] D C G I can't watch you drown when you won't raise your arms to swim D…"
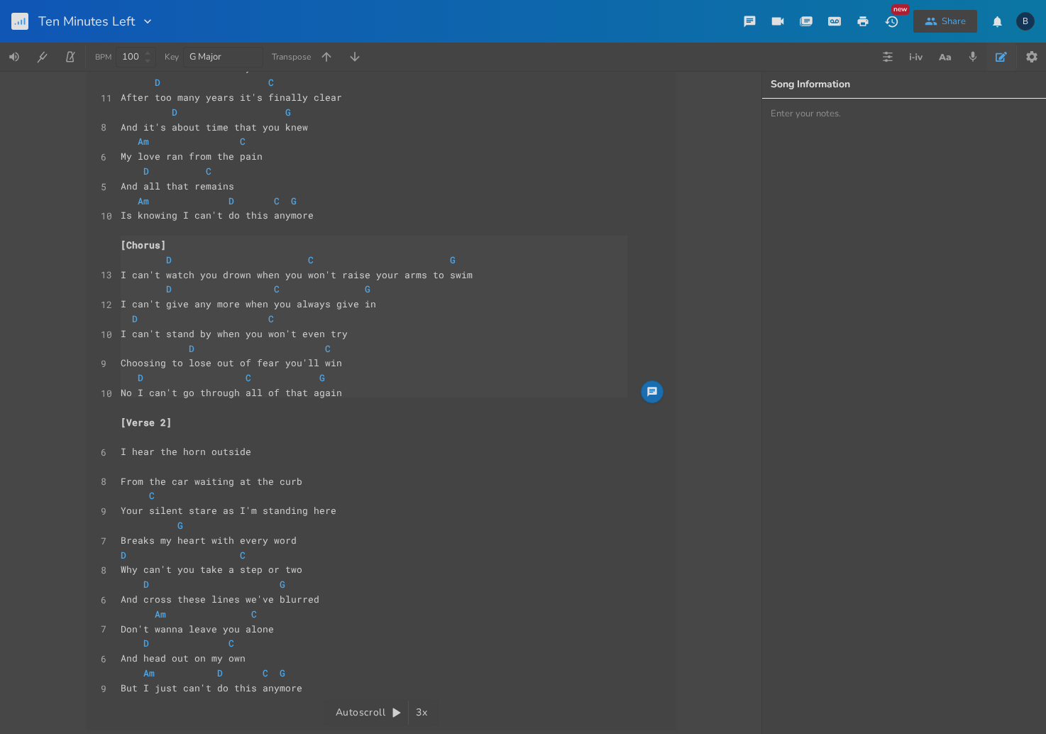
drag, startPoint x: 349, startPoint y: 398, endPoint x: 115, endPoint y: 248, distance: 277.5
click at [118, 248] on div "[Verse 1] G 6 I've got ten minutes left ​ 9 To figure out what I'm gonna do C 1…" at bounding box center [374, 325] width 513 height 767
click at [311, 680] on pre "But I just can't do this anymore" at bounding box center [374, 687] width 513 height 15
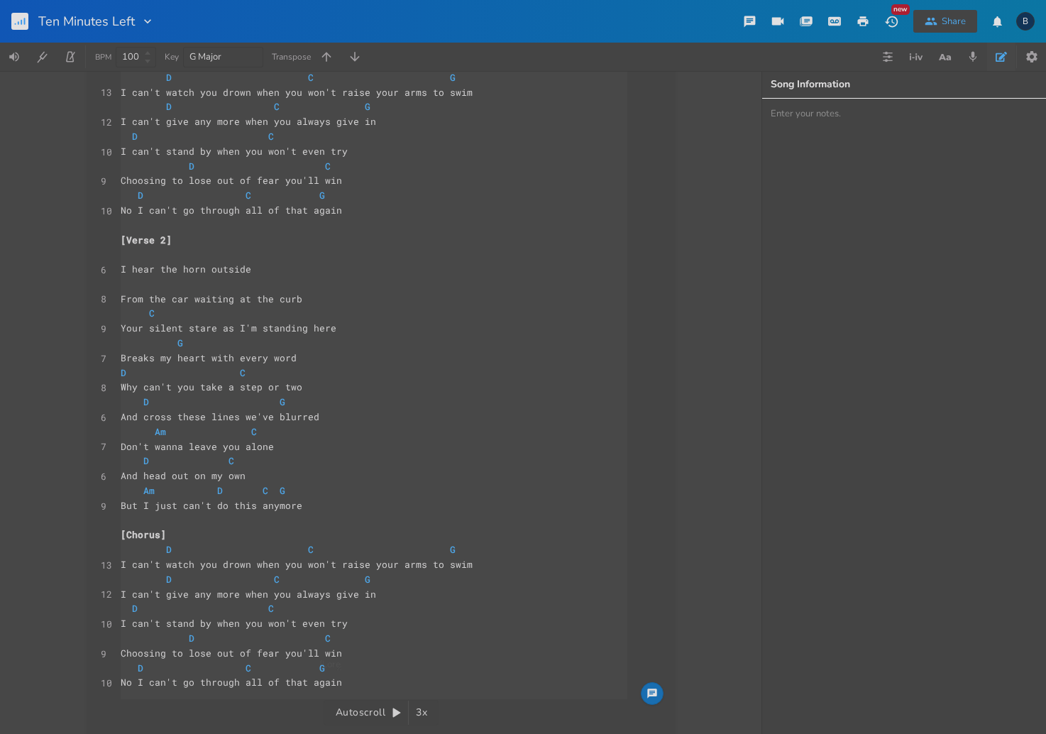
scroll to position [700, 0]
type textarea "[Verse 1] G I've got ten minutes left To figure out what I'm gonna do C My bag …"
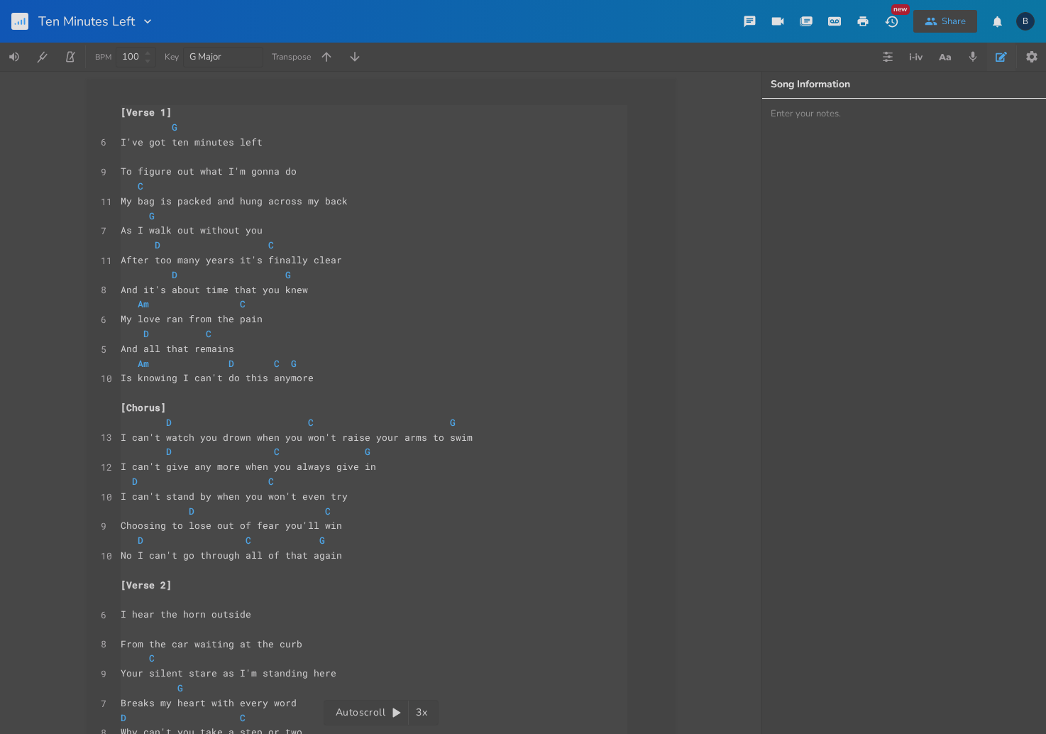
scroll to position [345, 0]
